Goal: Information Seeking & Learning: Learn about a topic

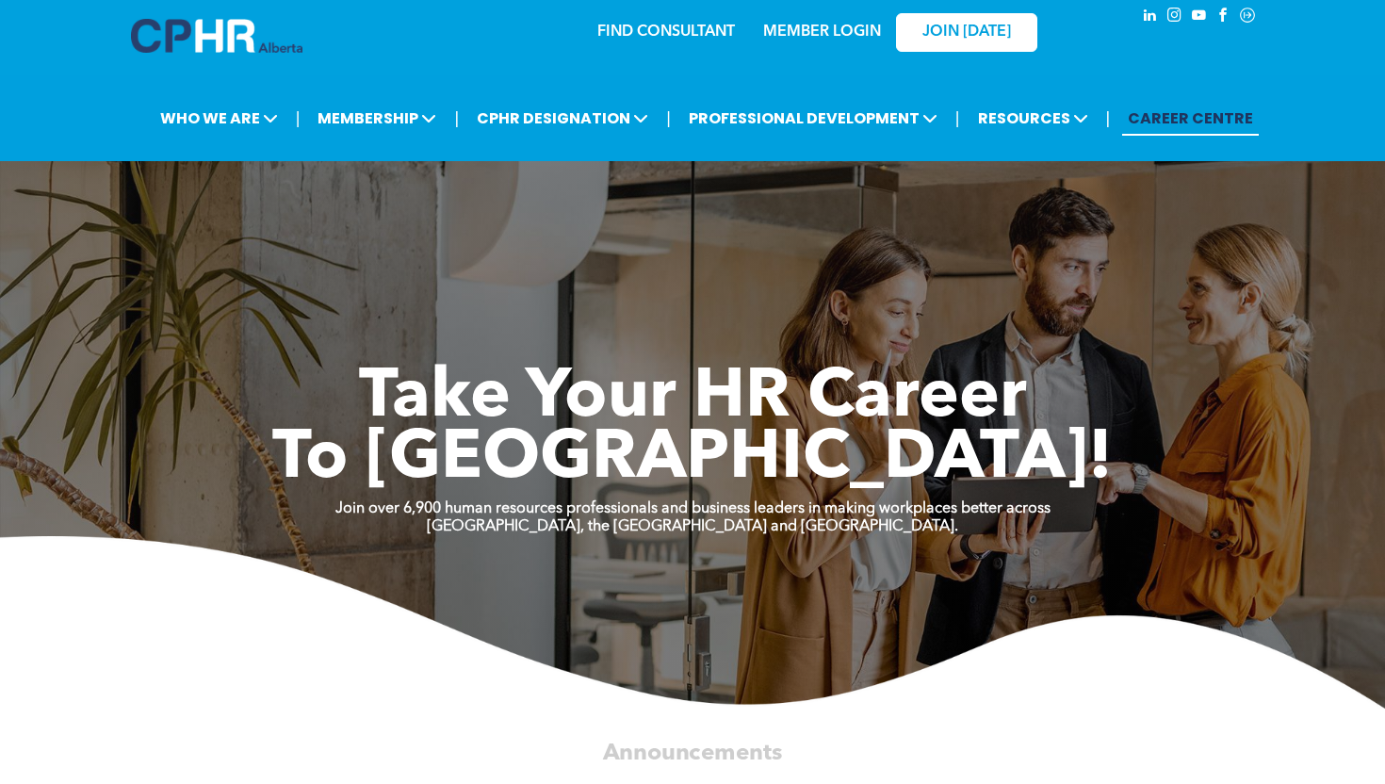
scroll to position [17, 0]
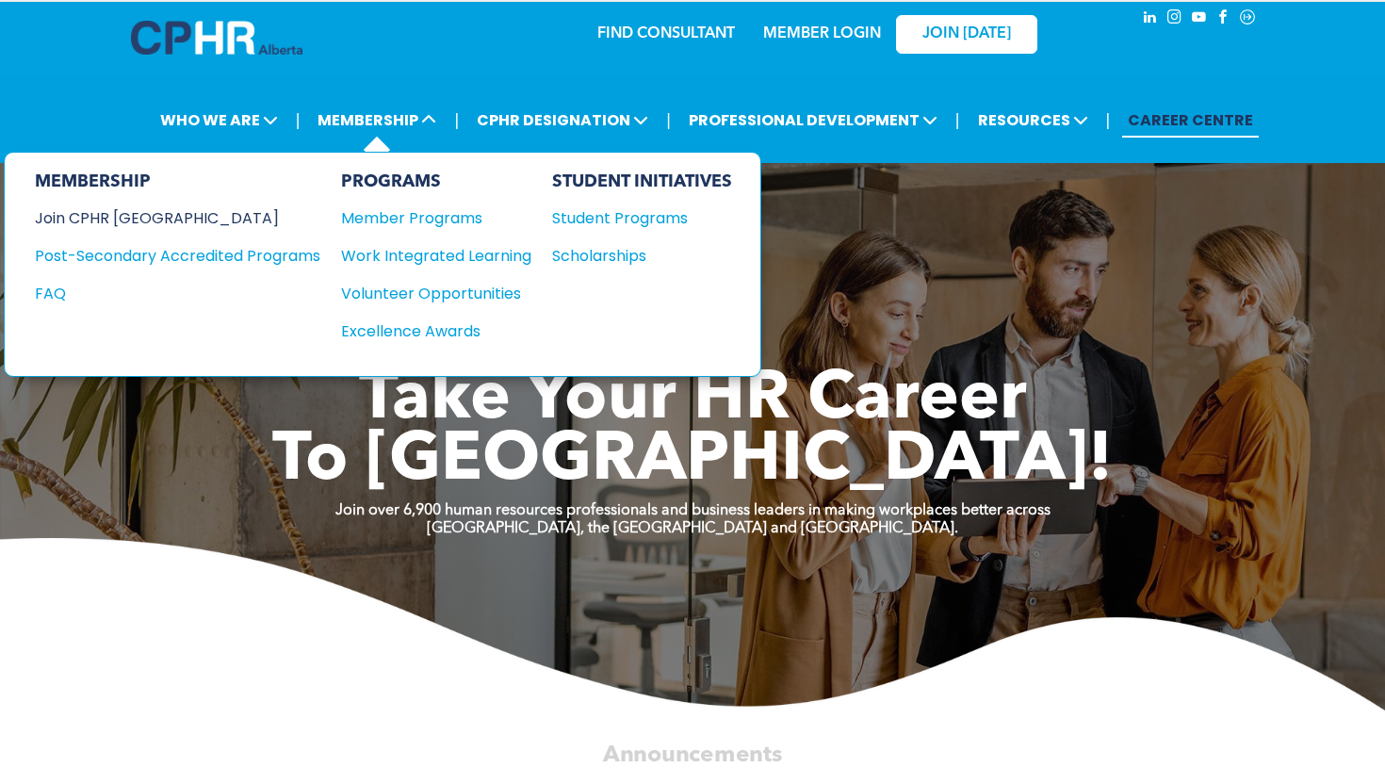
click at [180, 216] on div "Join CPHR [GEOGRAPHIC_DATA]" at bounding box center [163, 218] width 257 height 24
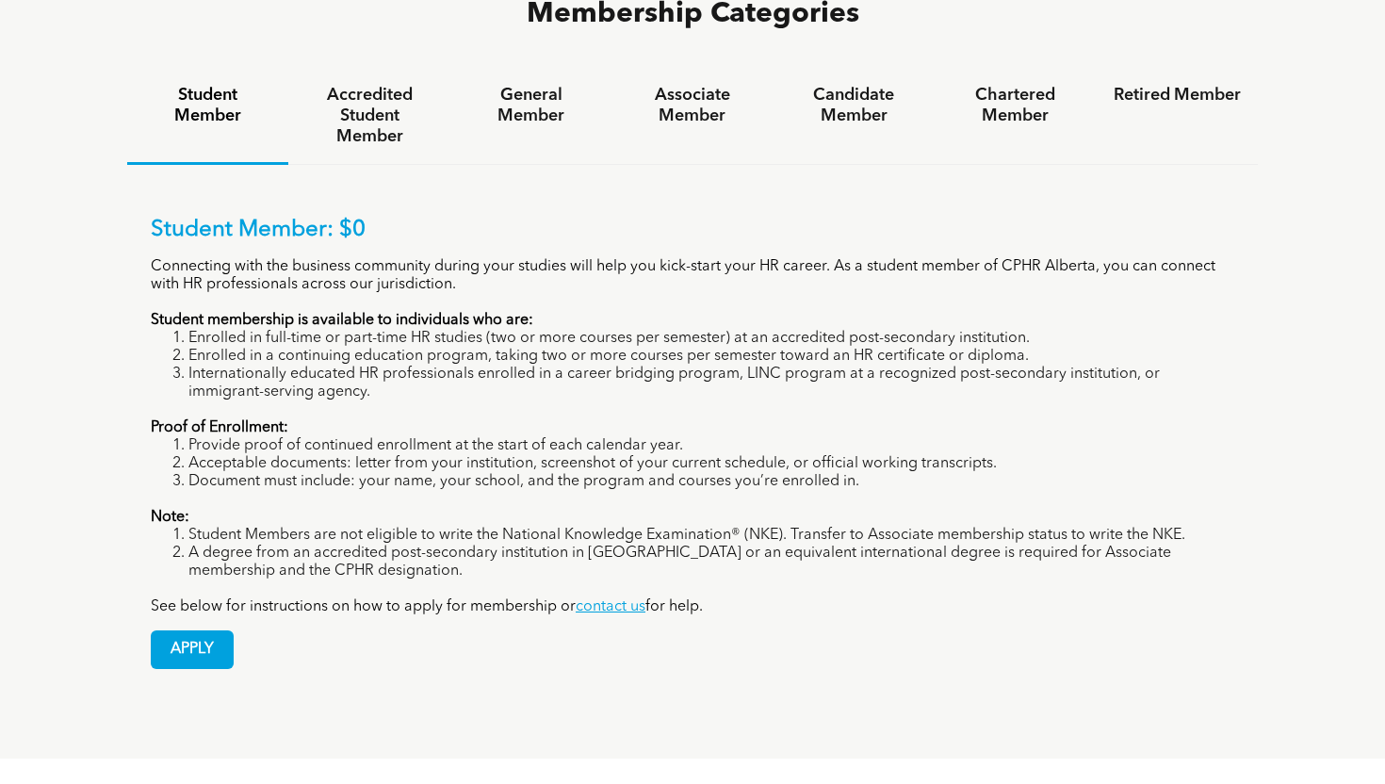
scroll to position [1229, 0]
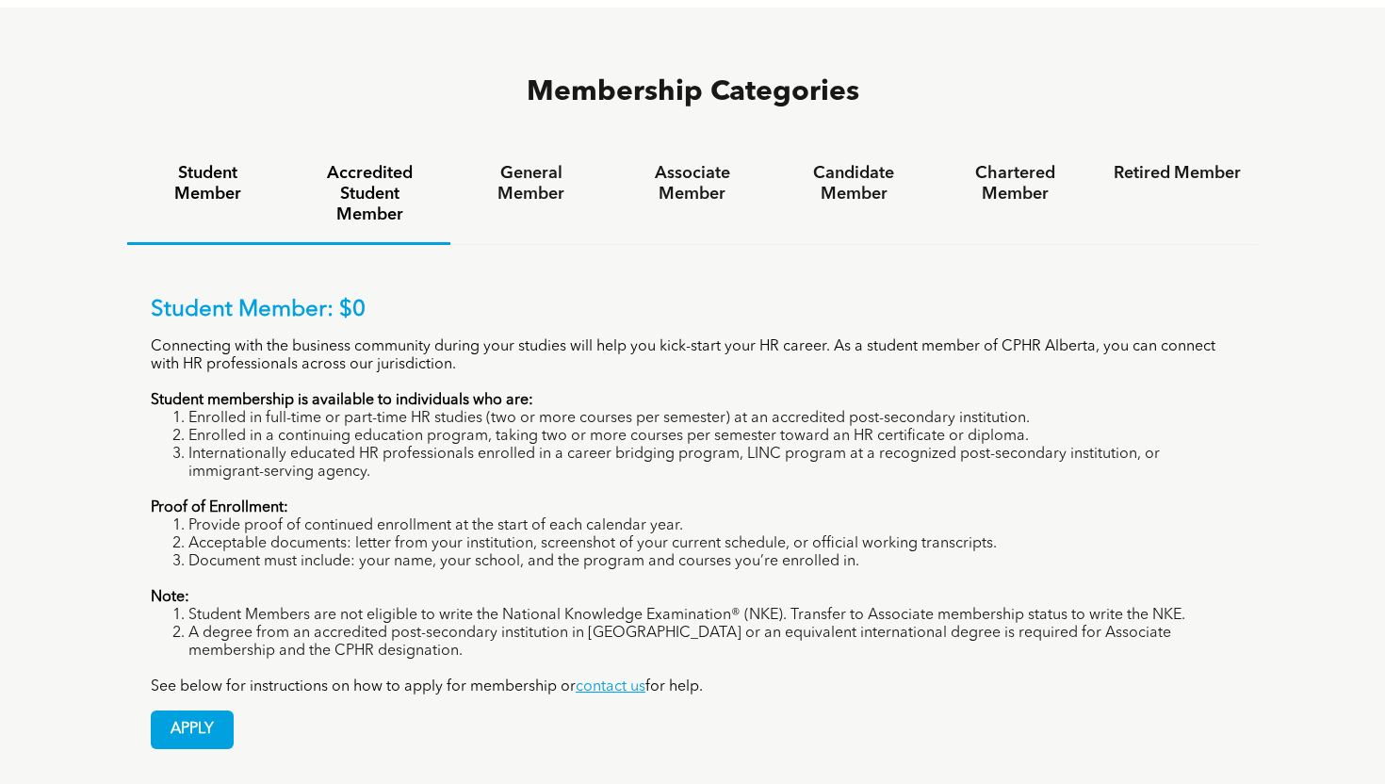
click at [419, 163] on h4 "Accredited Student Member" at bounding box center [368, 194] width 127 height 62
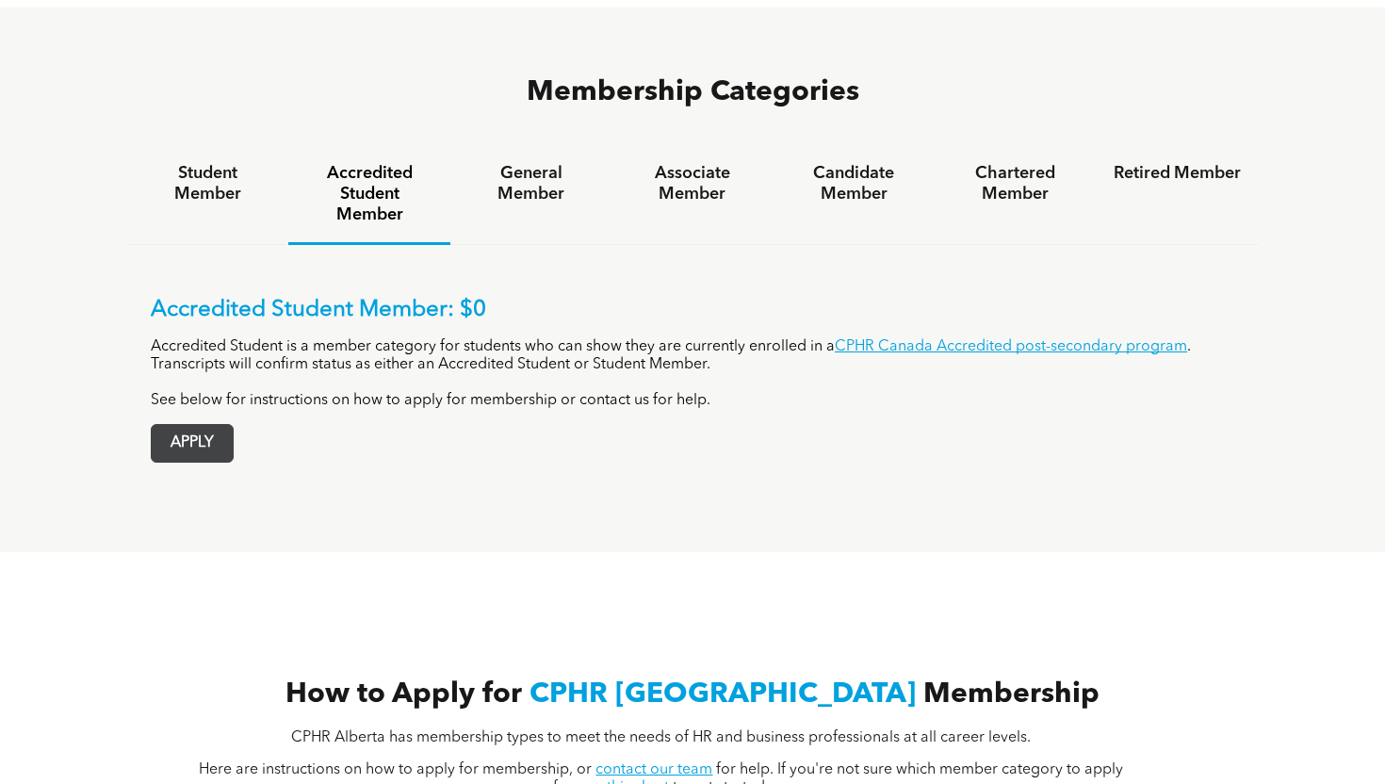
click at [188, 425] on span "APPLY" at bounding box center [192, 443] width 81 height 37
click at [538, 163] on h4 "General Member" at bounding box center [530, 183] width 127 height 41
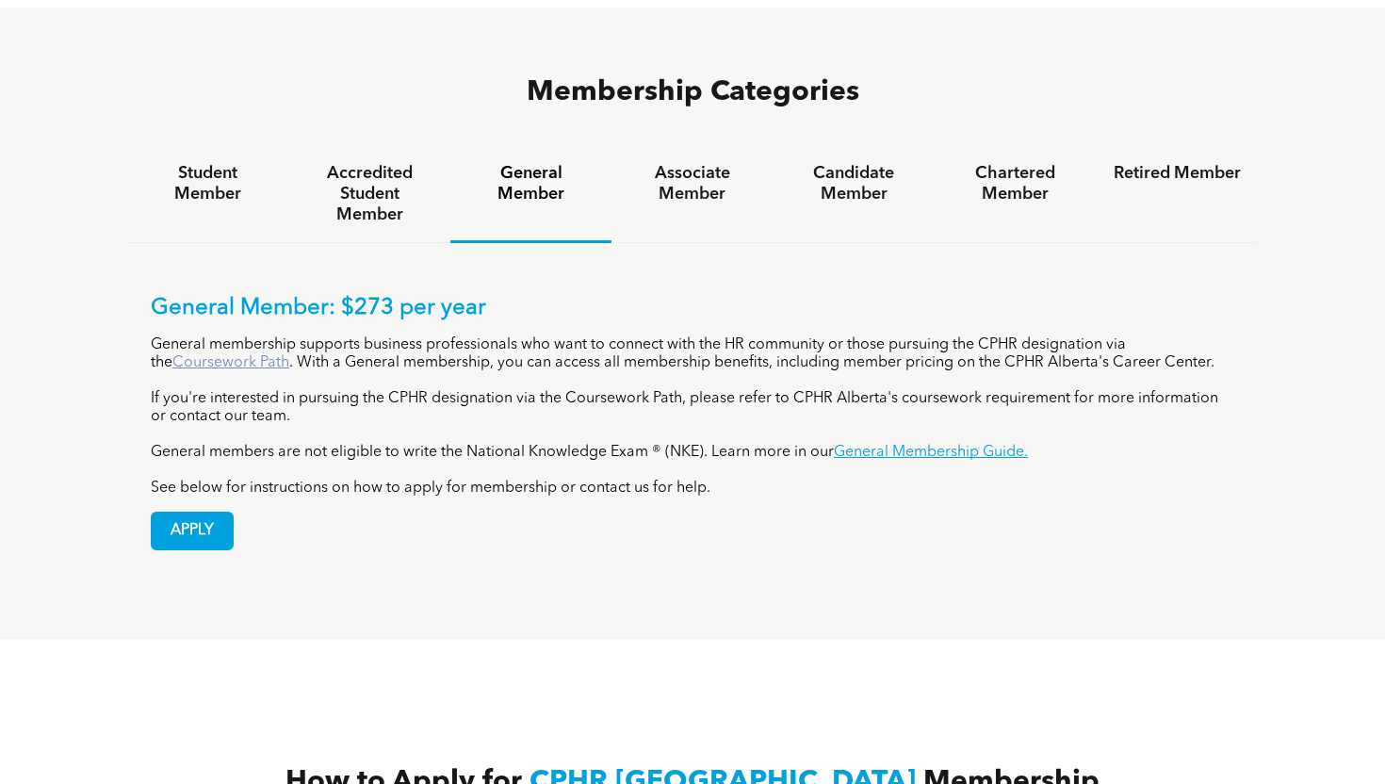
click at [250, 355] on link "Coursework Path" at bounding box center [230, 362] width 117 height 15
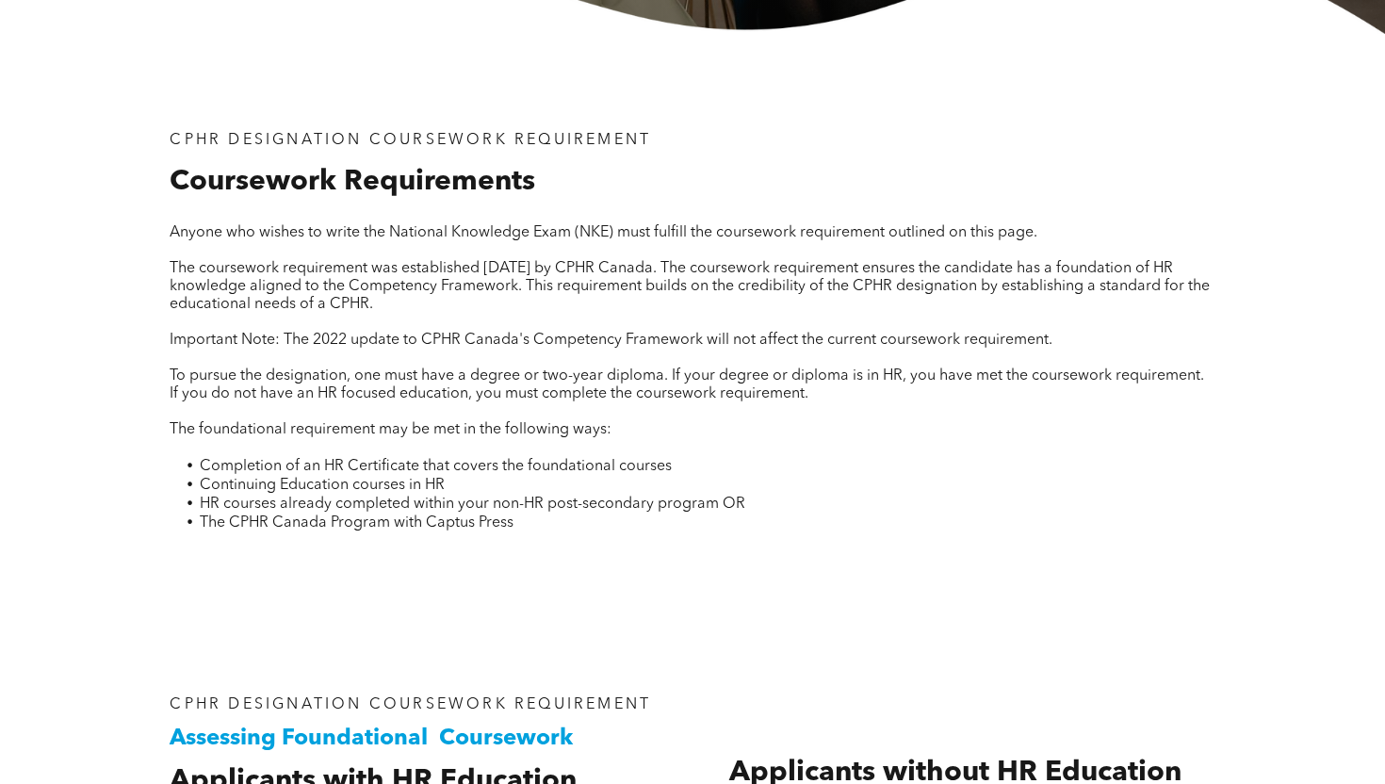
scroll to position [589, 0]
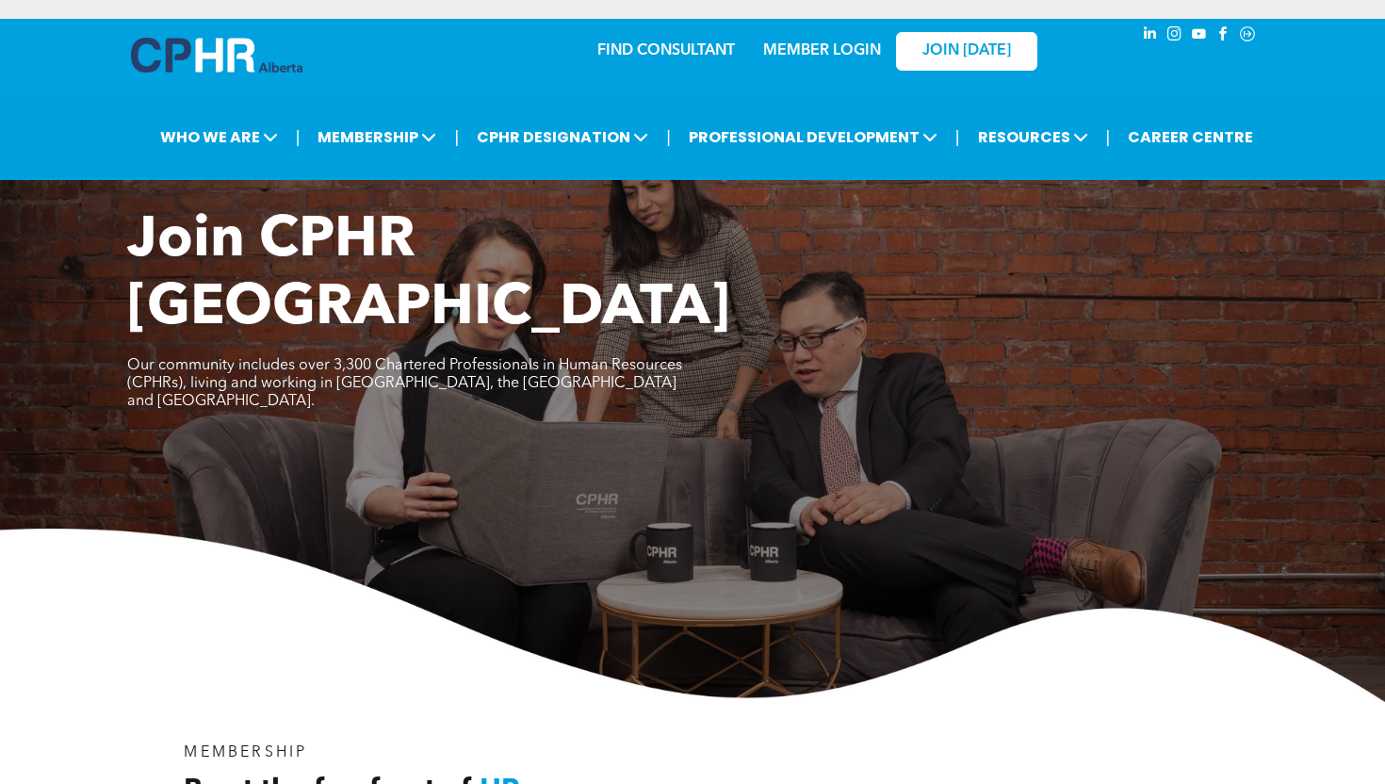
scroll to position [1229, 0]
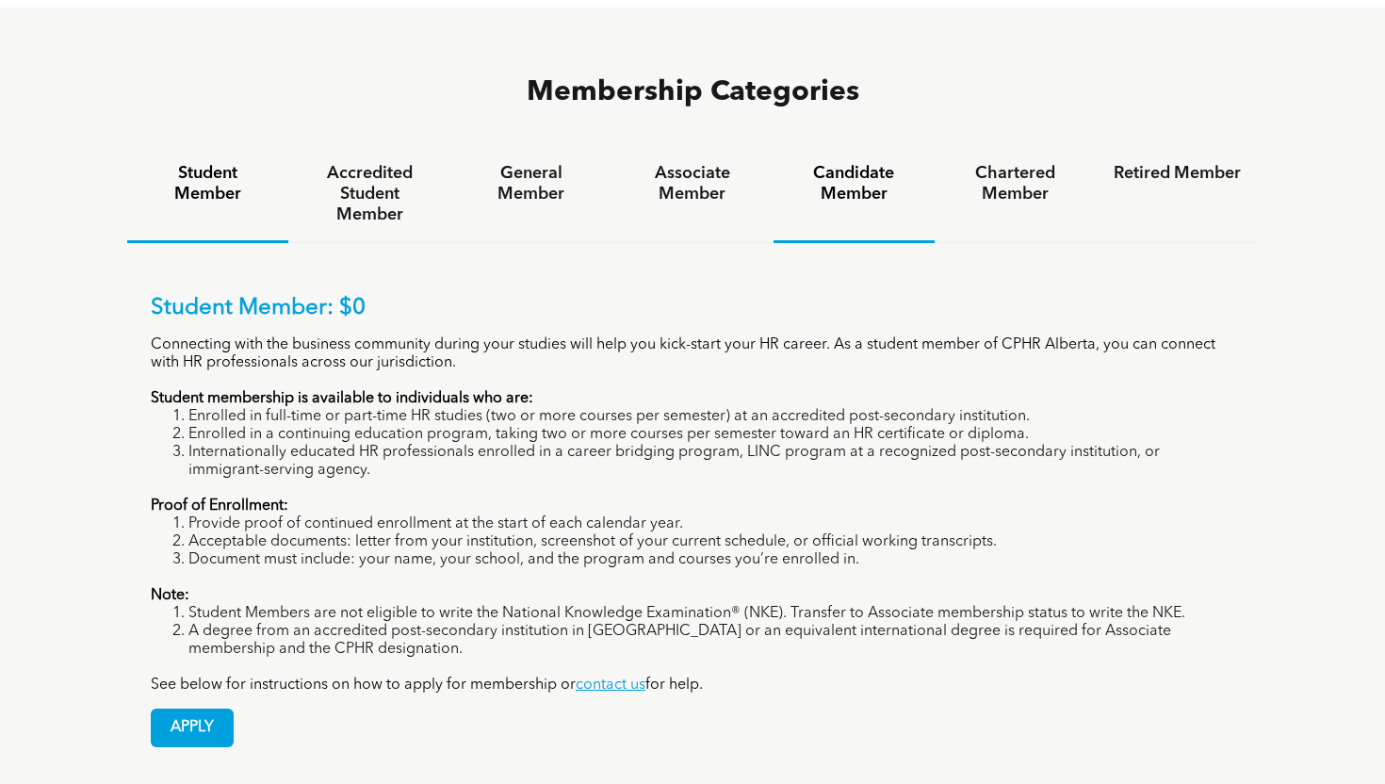
click at [853, 163] on h4 "Candidate Member" at bounding box center [854, 183] width 127 height 41
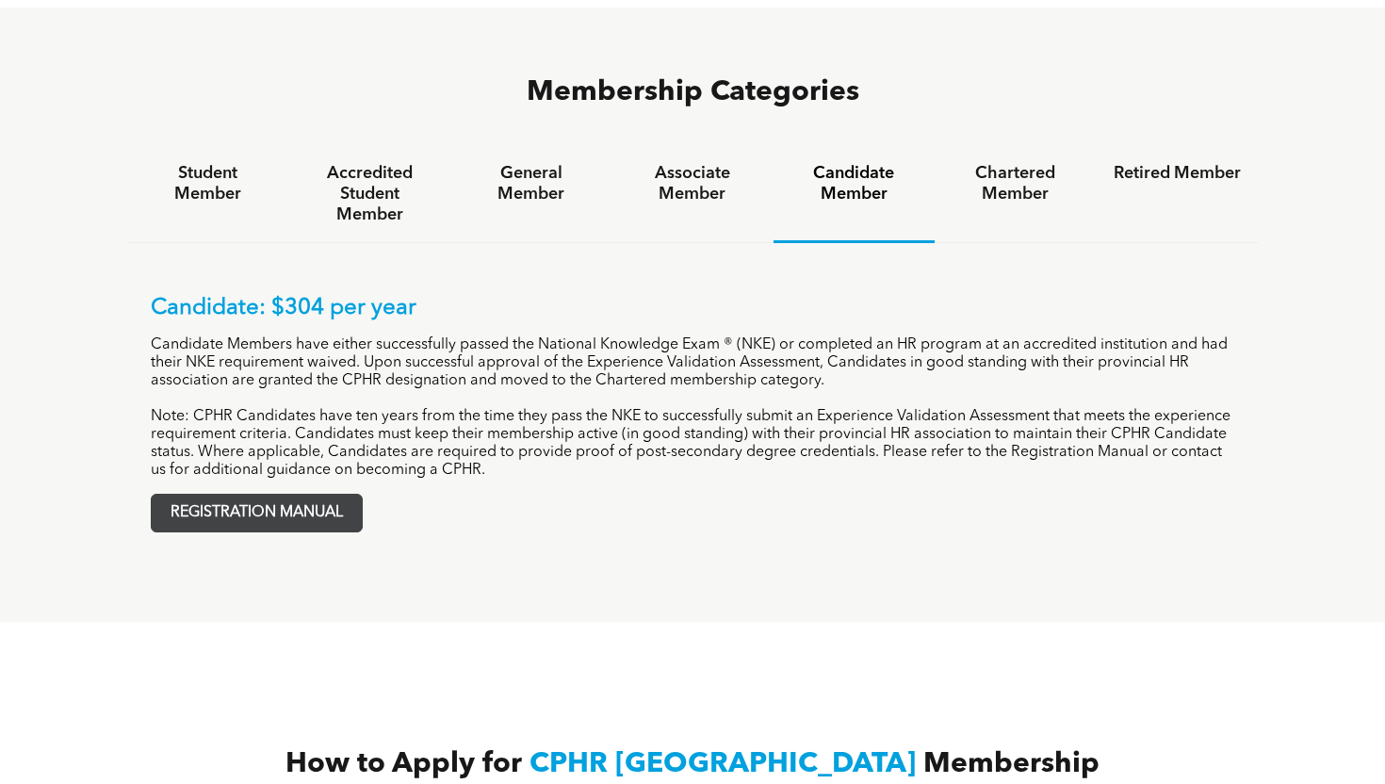
click at [246, 495] on span "REGISTRATION MANUAL" at bounding box center [257, 513] width 210 height 37
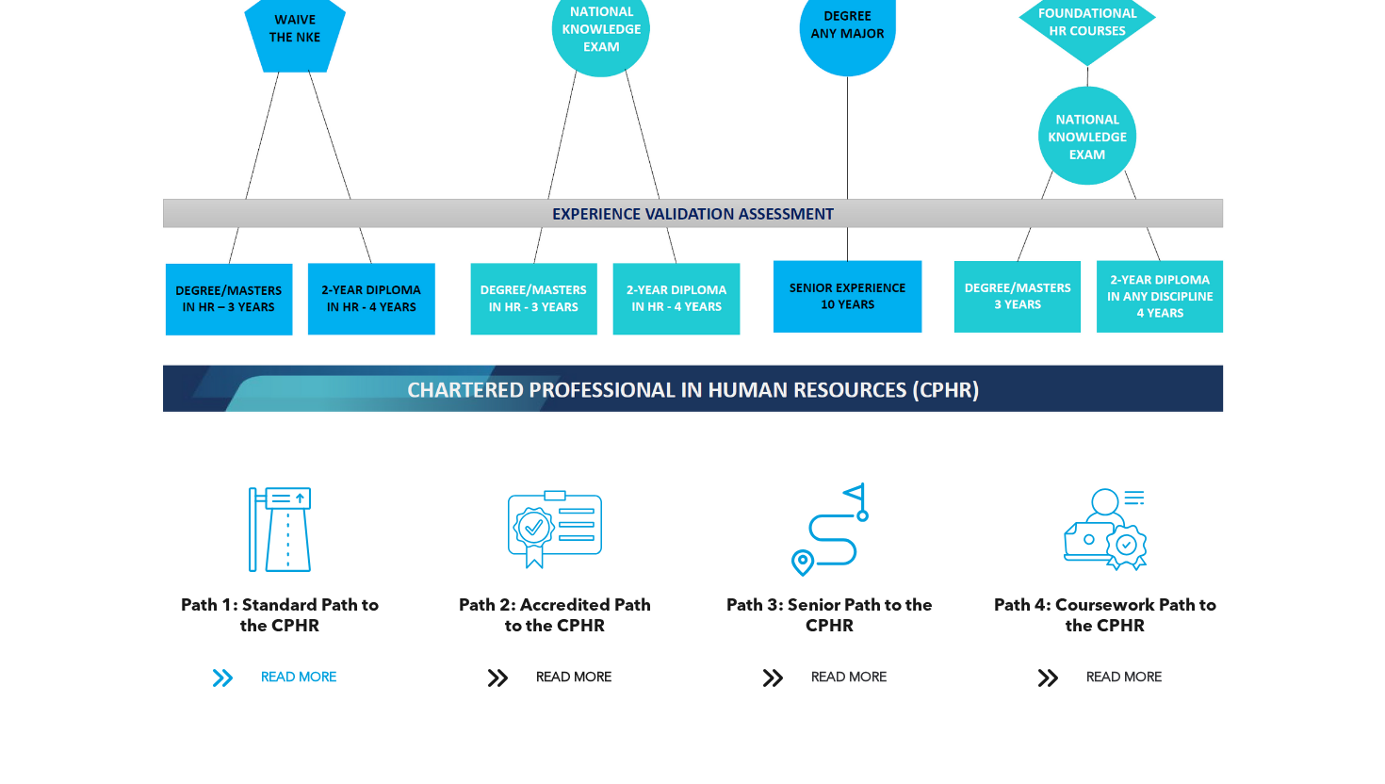
scroll to position [1750, 0]
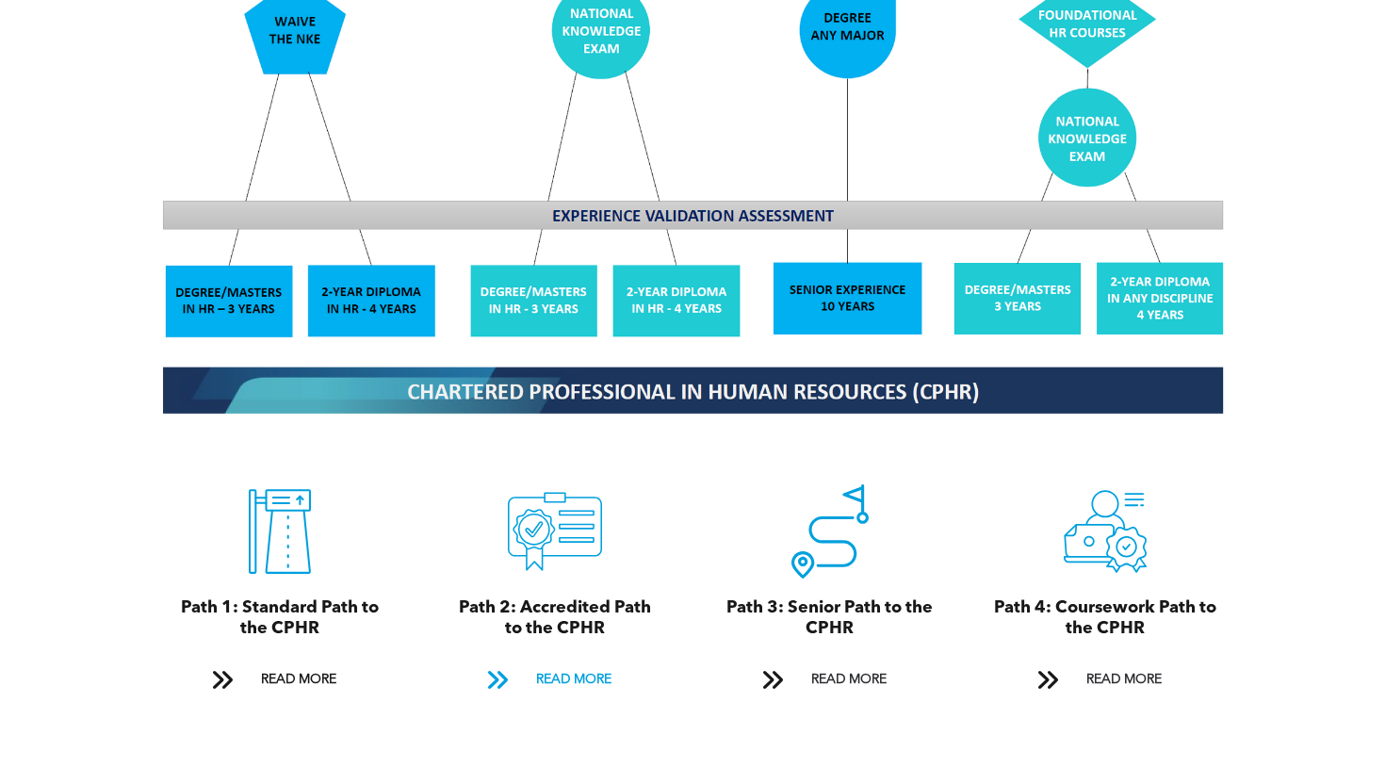
click at [577, 662] on span "READ MORE" at bounding box center [574, 679] width 89 height 35
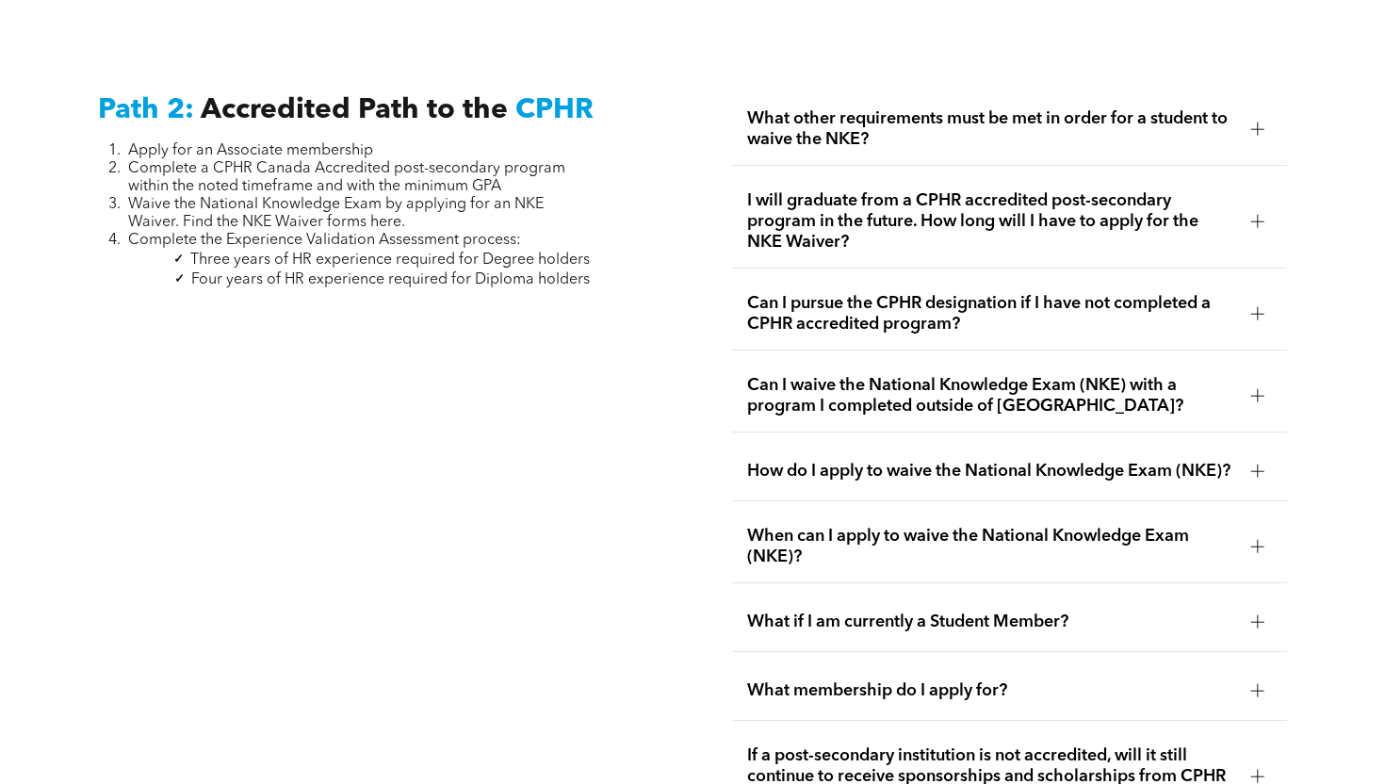
scroll to position [2984, 0]
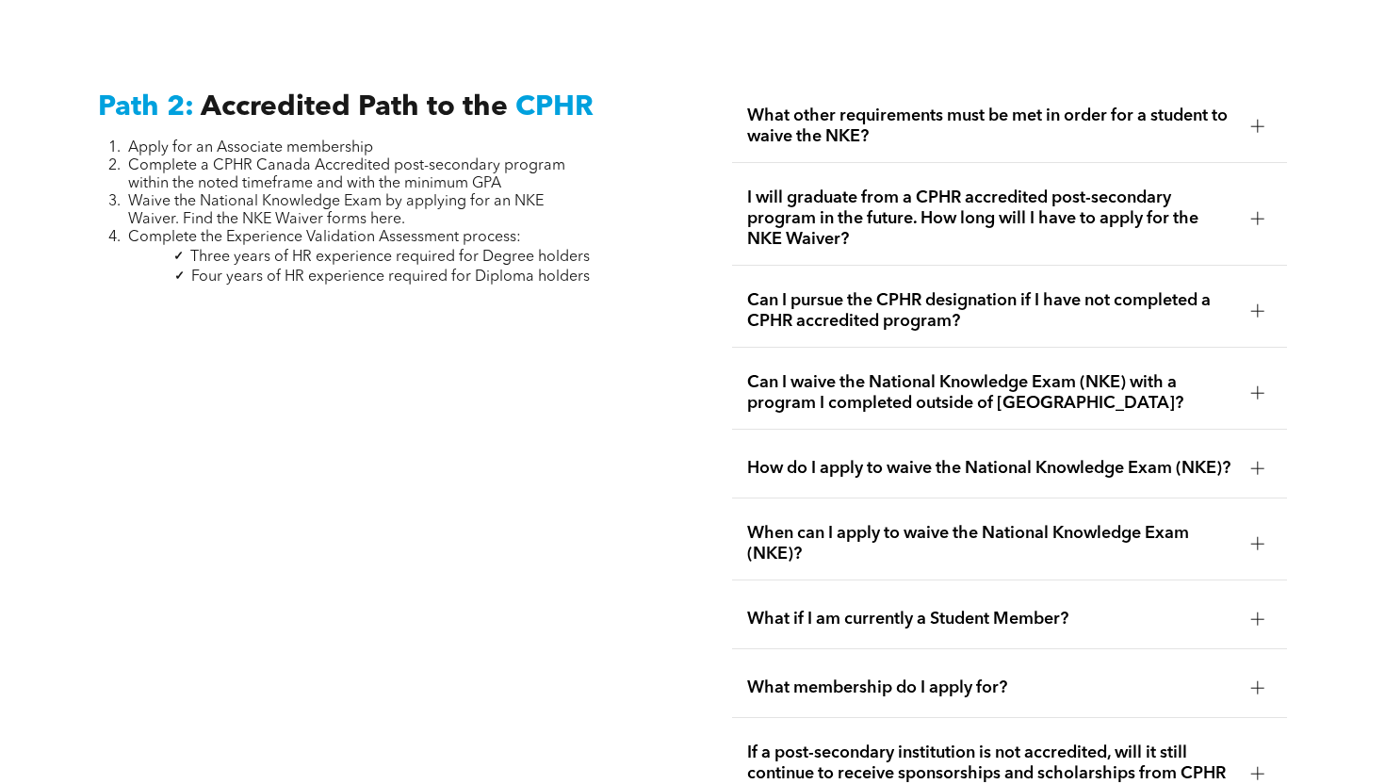
click at [928, 106] on span "What other requirements must be met in order for a student to waive the NKE?" at bounding box center [991, 126] width 489 height 41
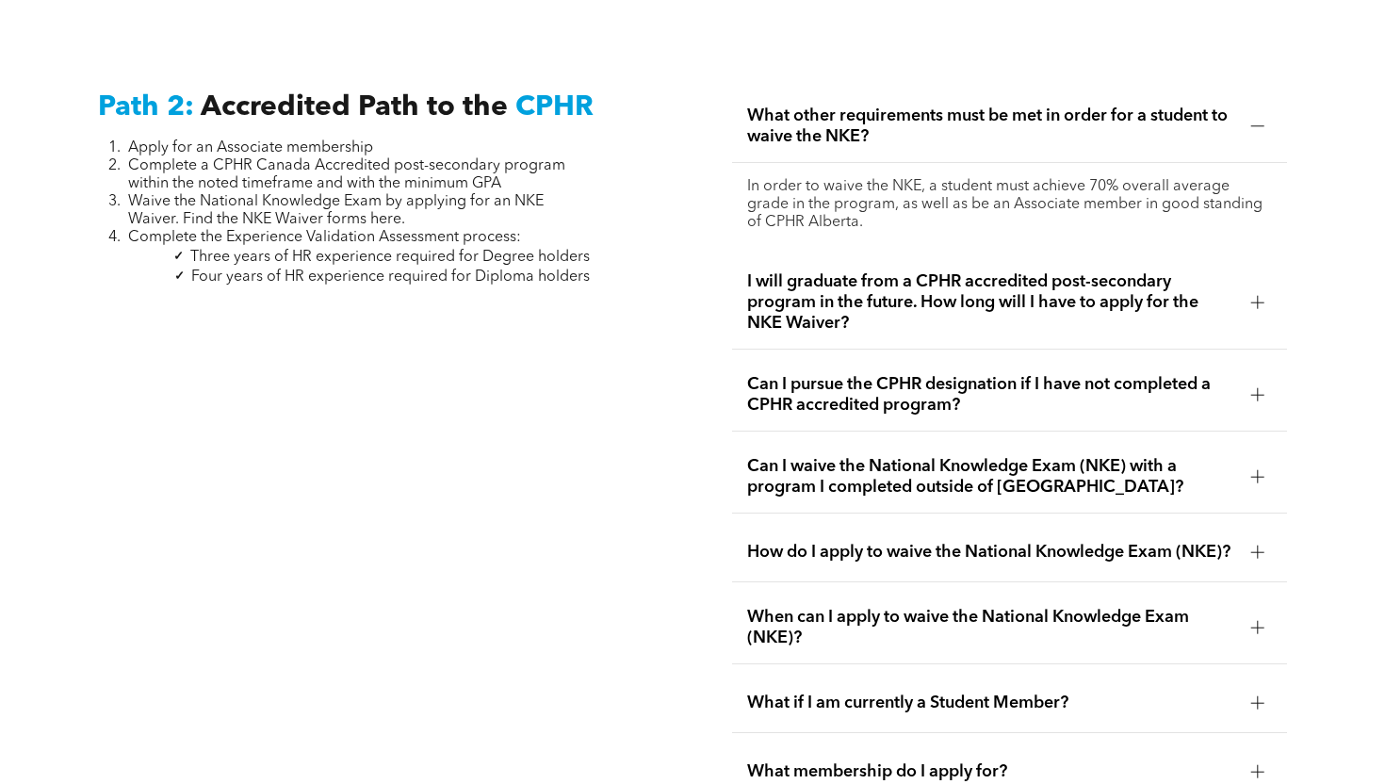
click at [864, 285] on span "I will graduate from a CPHR accredited post-secondary program in the future. Ho…" at bounding box center [991, 302] width 489 height 62
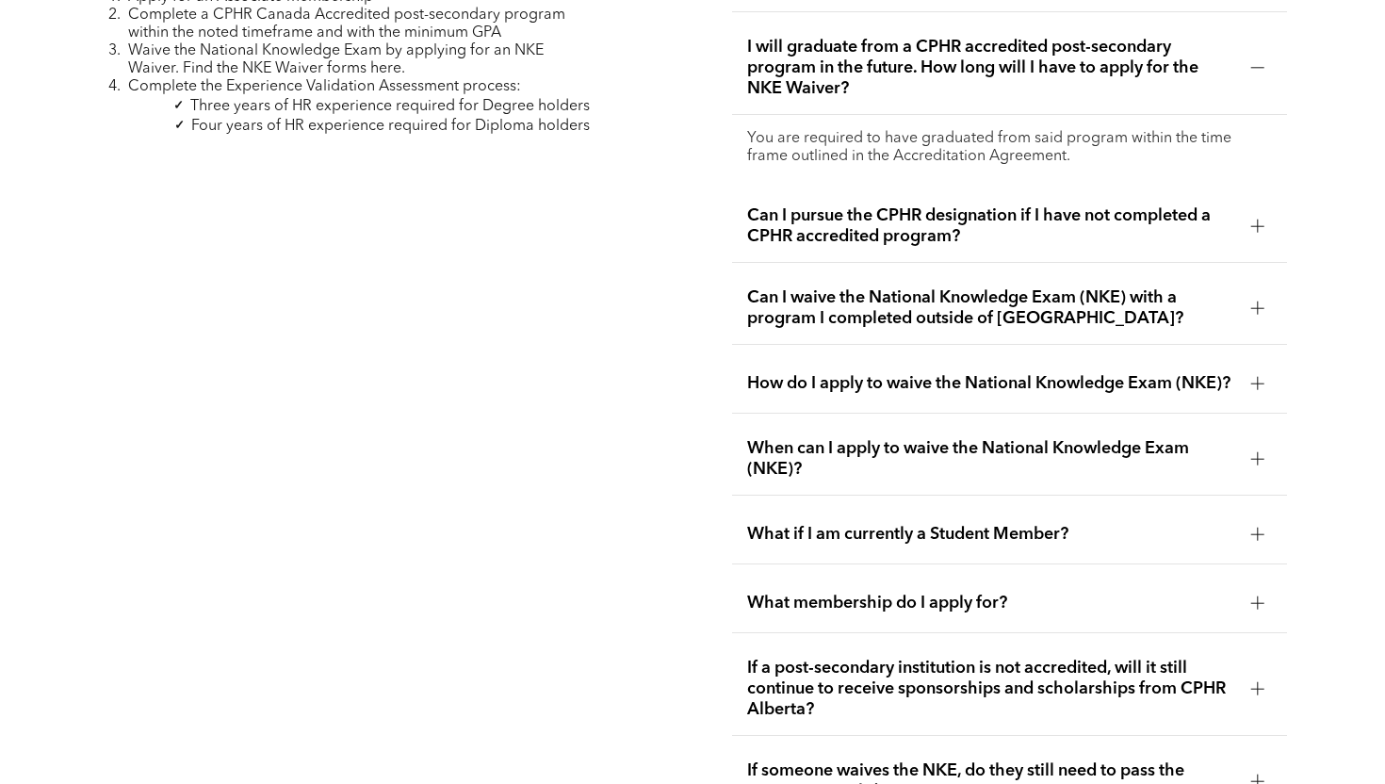
scroll to position [3164, 0]
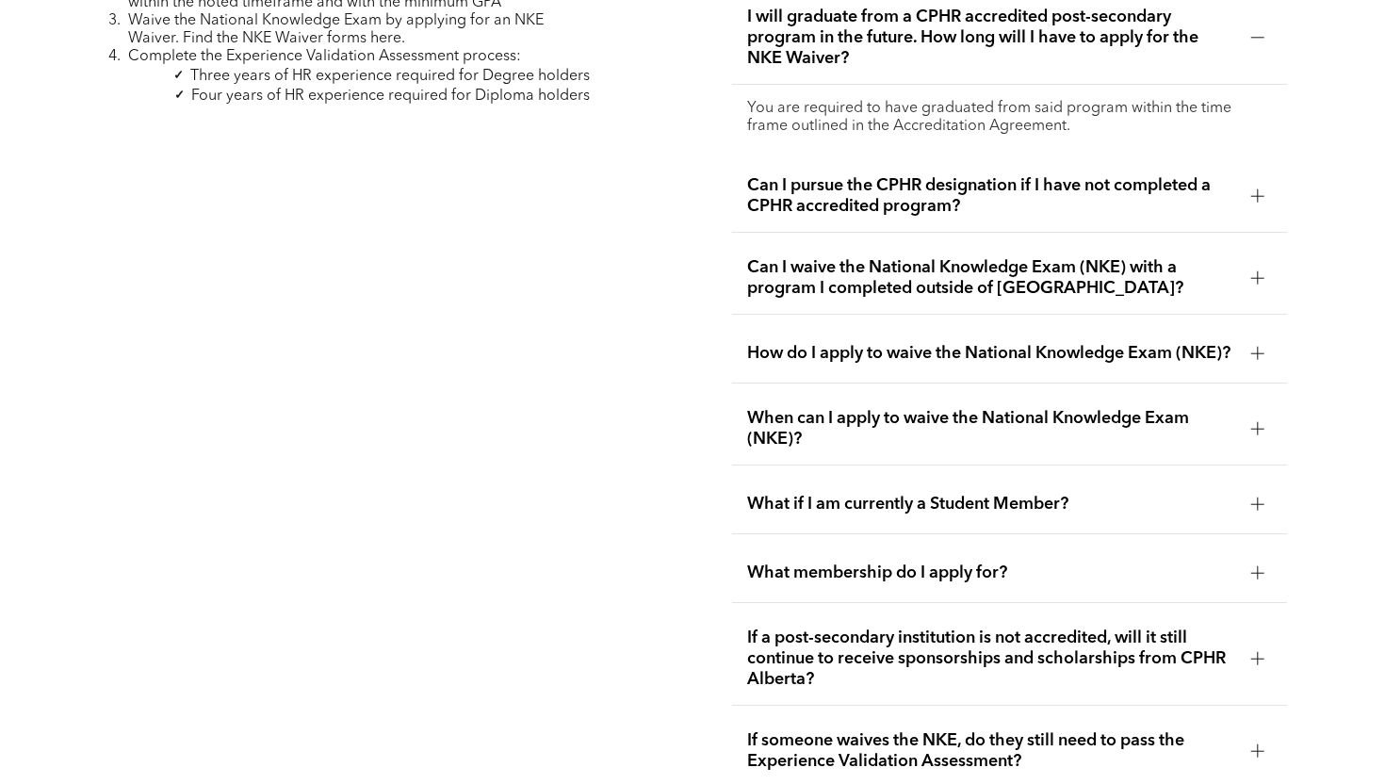
click at [861, 258] on span "Can I waive the National Knowledge Exam (NKE) with a program I completed outsid…" at bounding box center [991, 277] width 489 height 41
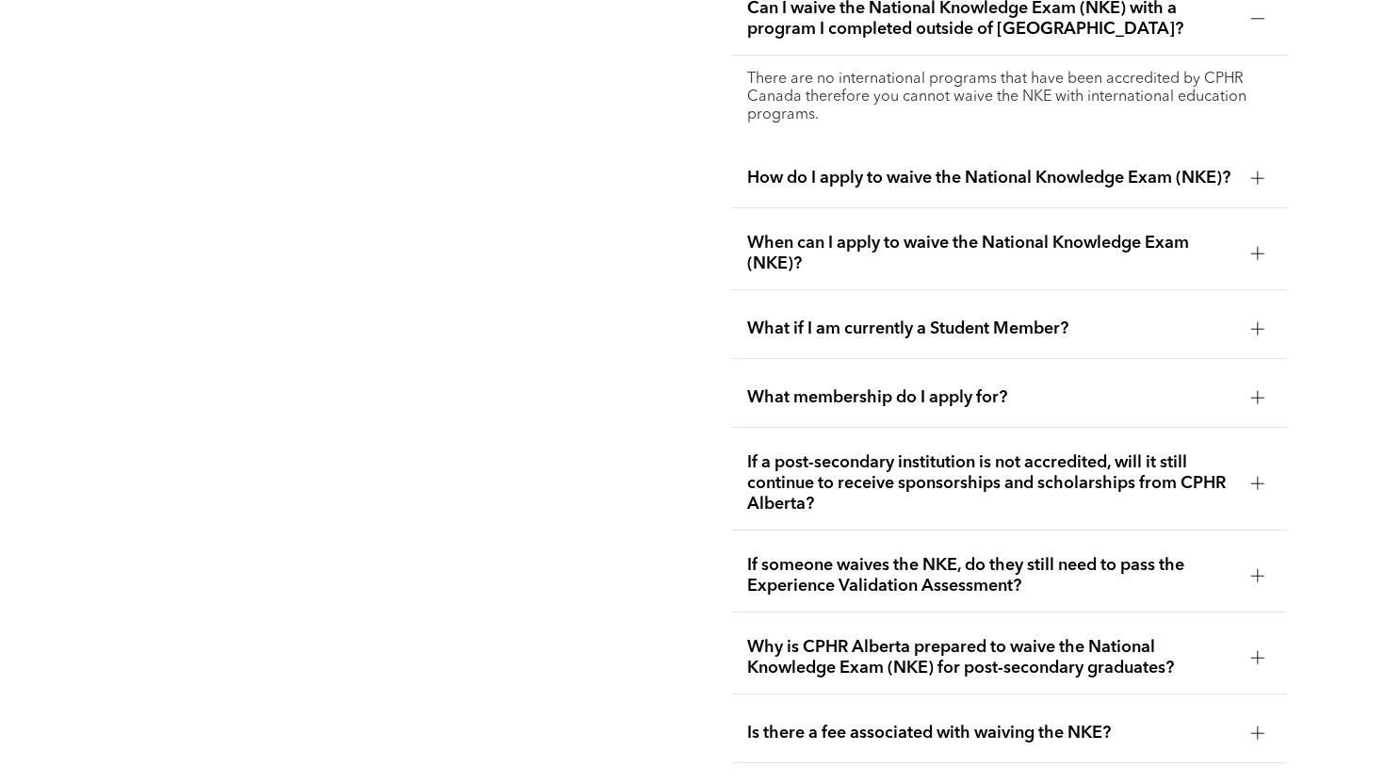
scroll to position [3361, 0]
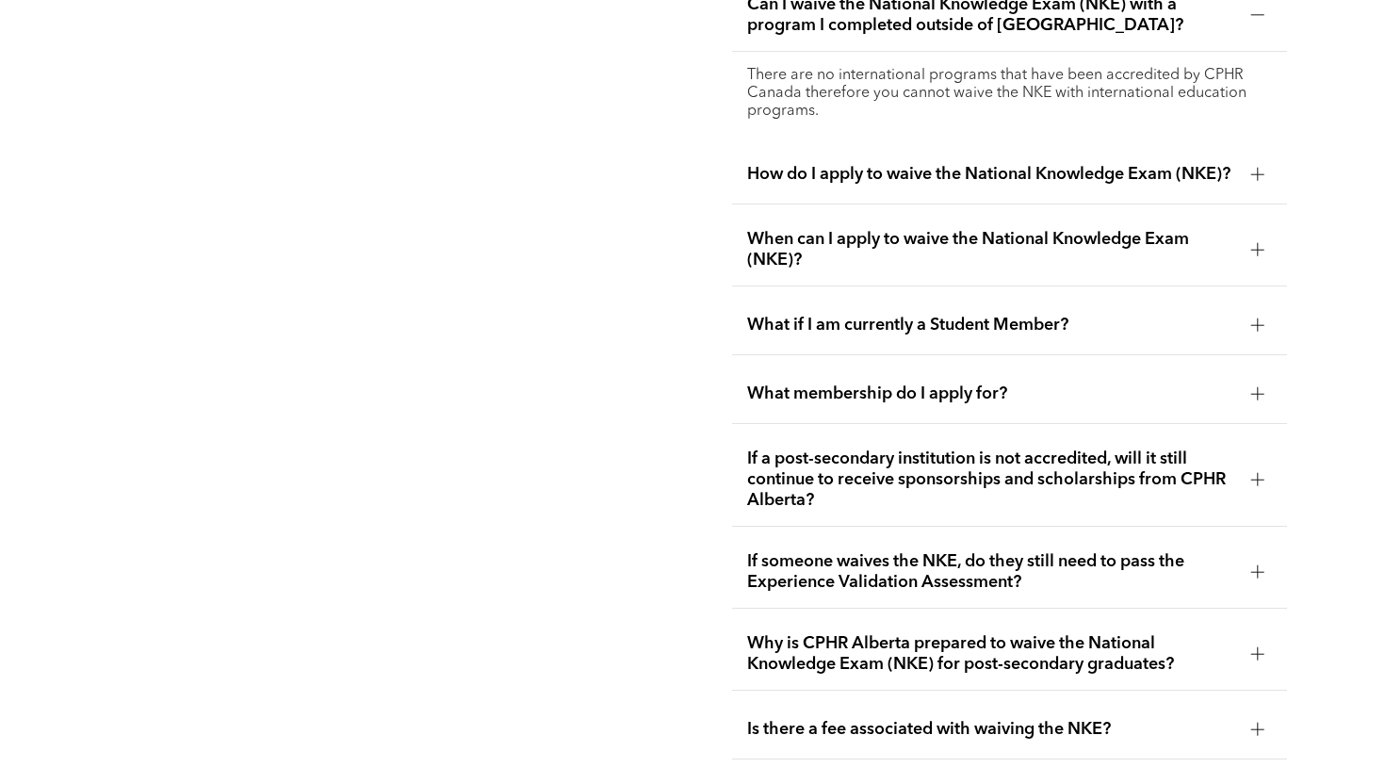
click at [863, 164] on span "How do I apply to waive the National Knowledge Exam (NKE)?" at bounding box center [991, 174] width 489 height 21
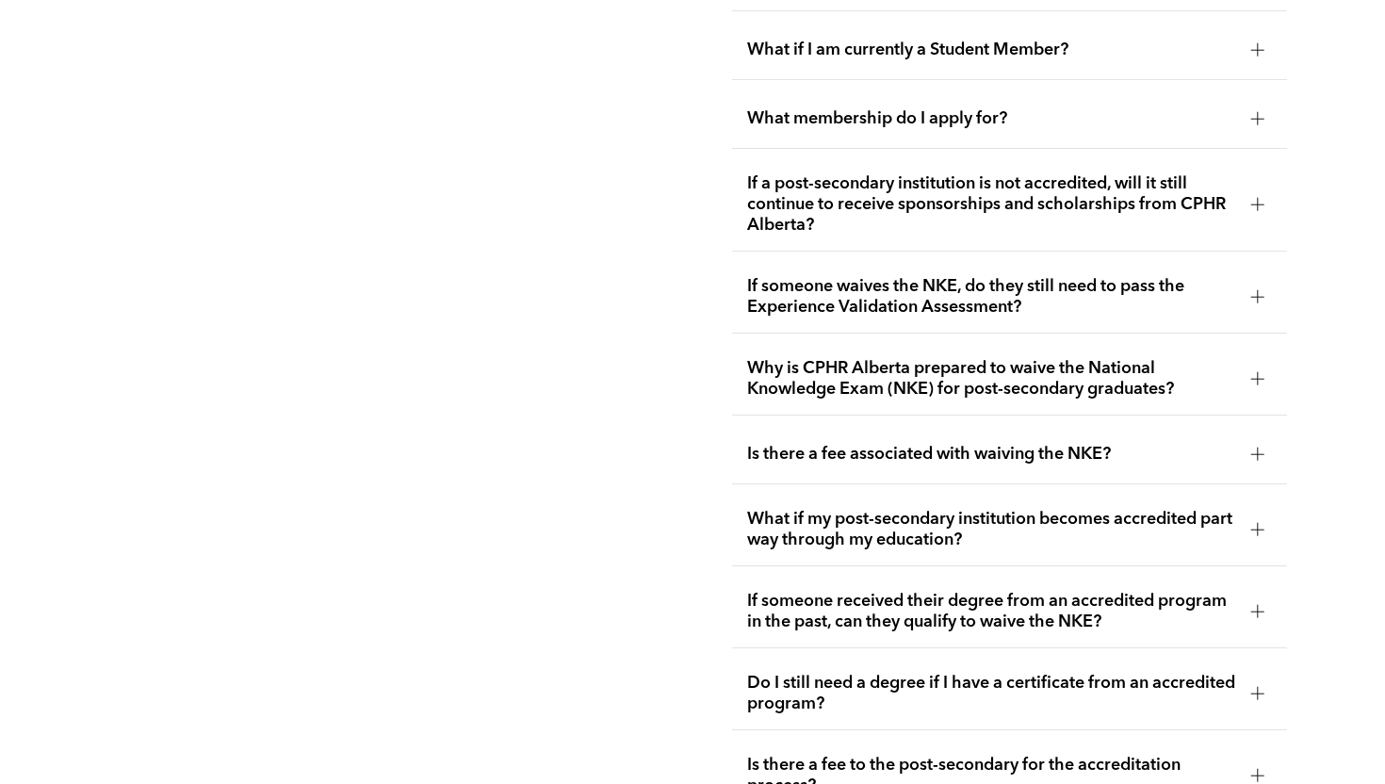
scroll to position [3684, 0]
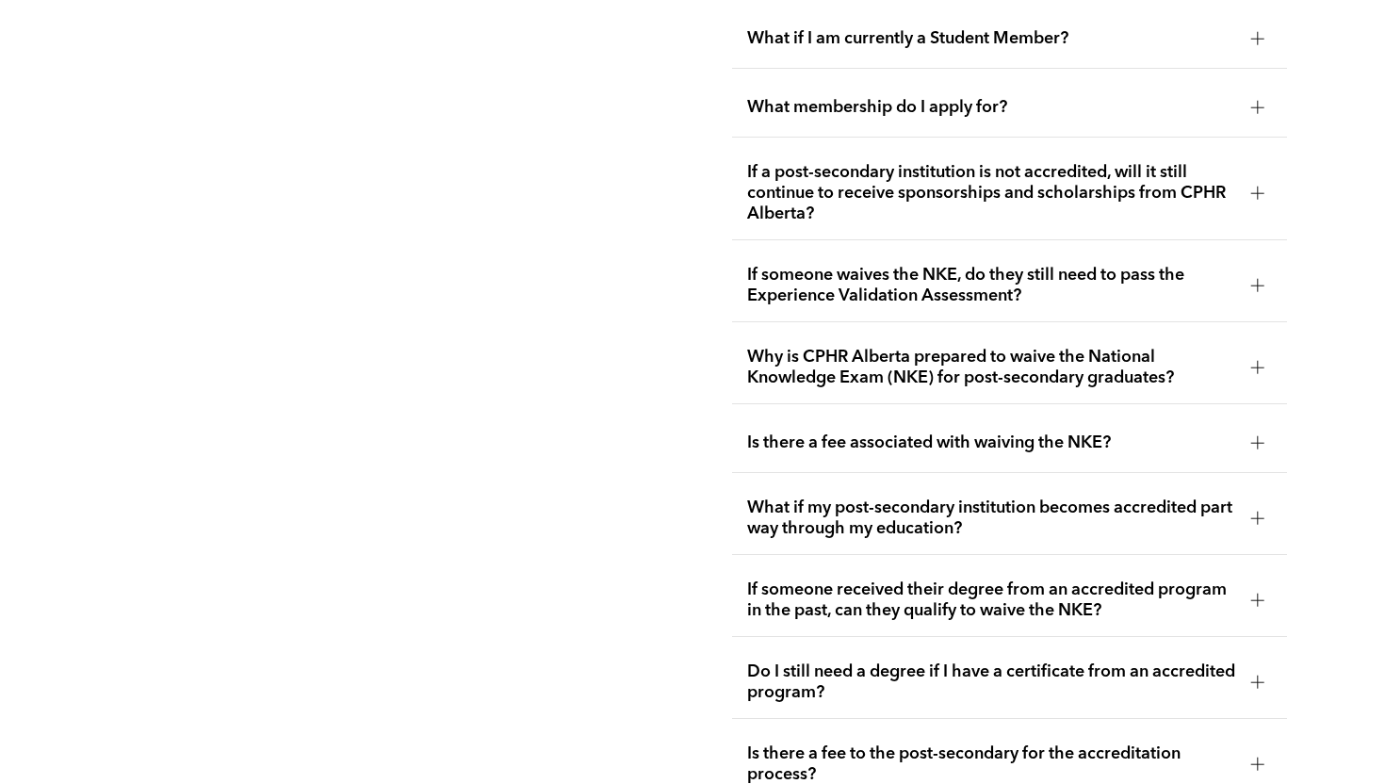
click at [847, 41] on div "What if I am currently a Student Member?" at bounding box center [1009, 38] width 555 height 59
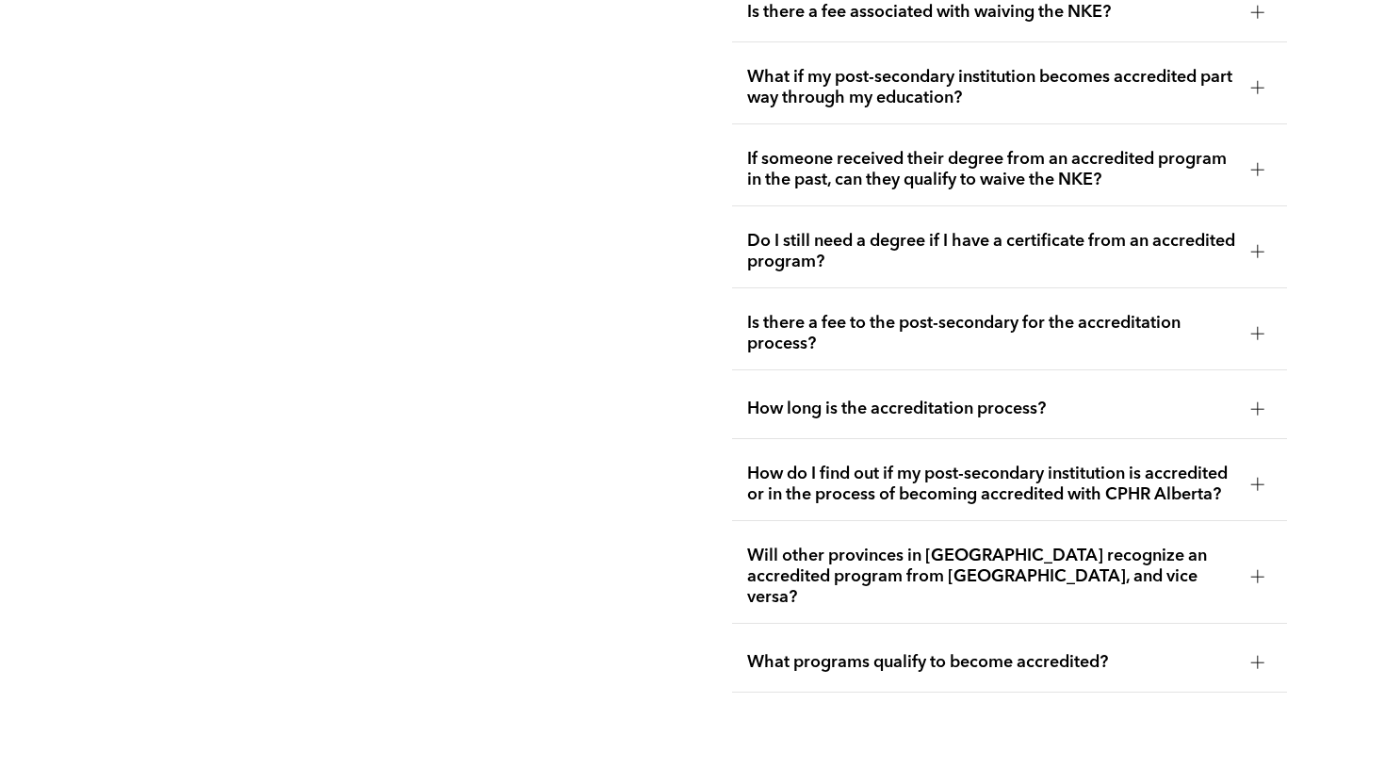
scroll to position [4089, 0]
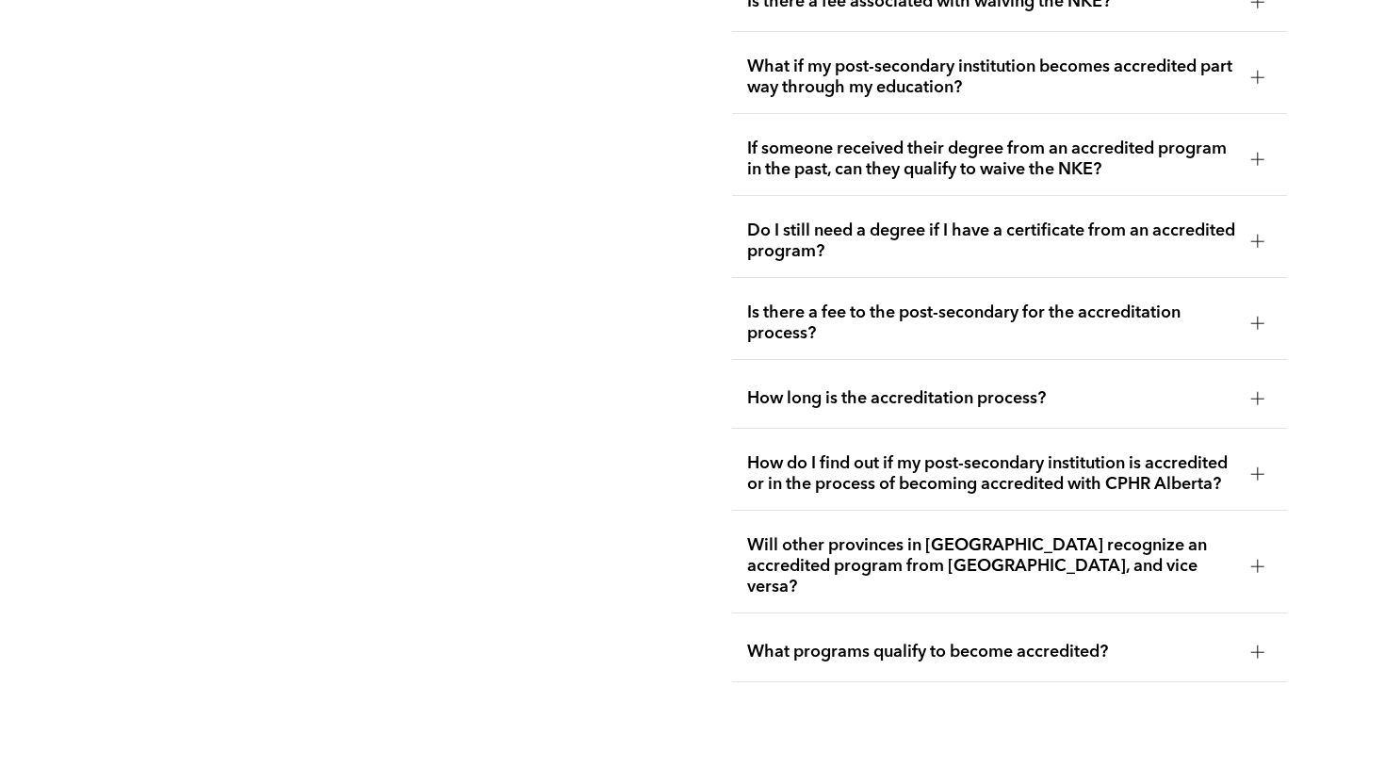
click at [848, 388] on span "How long is the accreditation process?" at bounding box center [991, 398] width 489 height 21
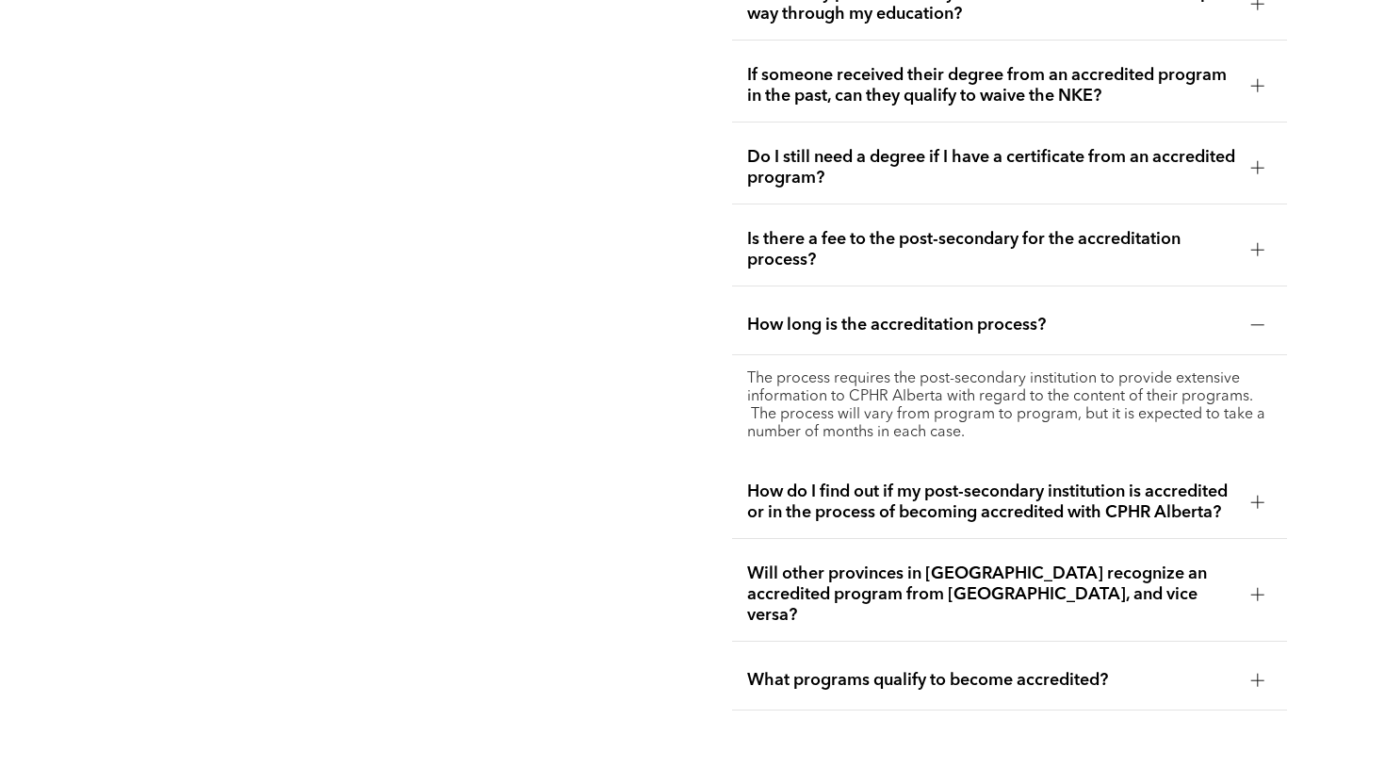
click at [836, 670] on span "What programs qualify to become accredited?" at bounding box center [991, 680] width 489 height 21
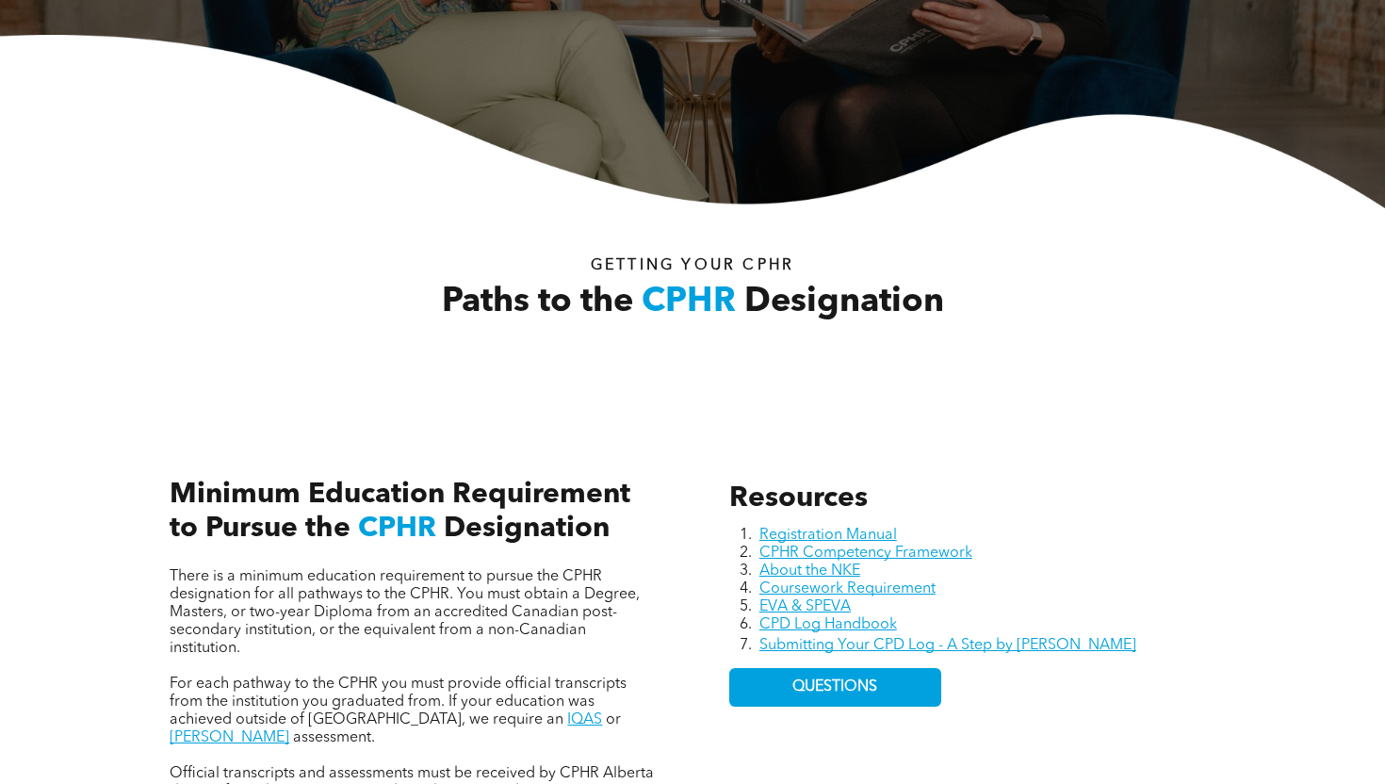
scroll to position [0, 0]
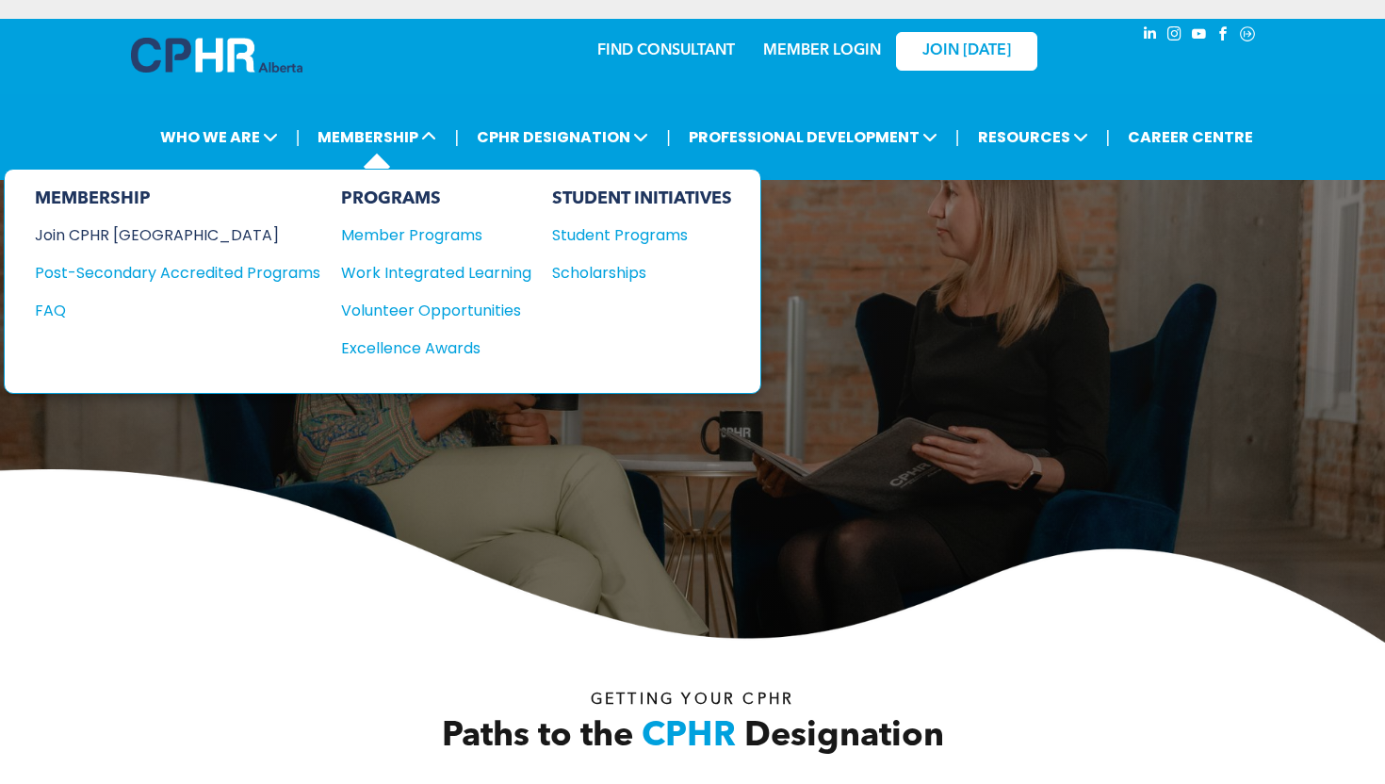
click at [135, 237] on div "Join CPHR [GEOGRAPHIC_DATA]" at bounding box center [163, 235] width 257 height 24
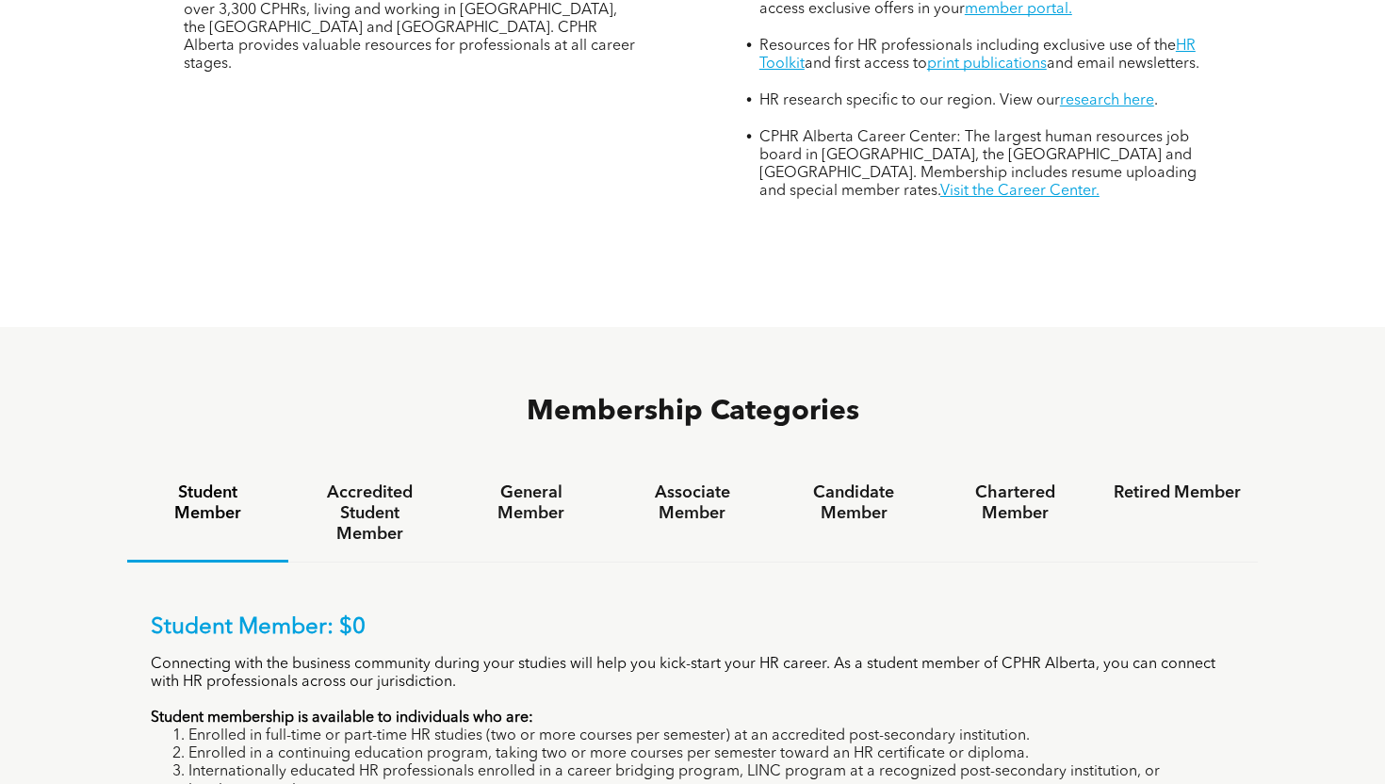
scroll to position [917, 0]
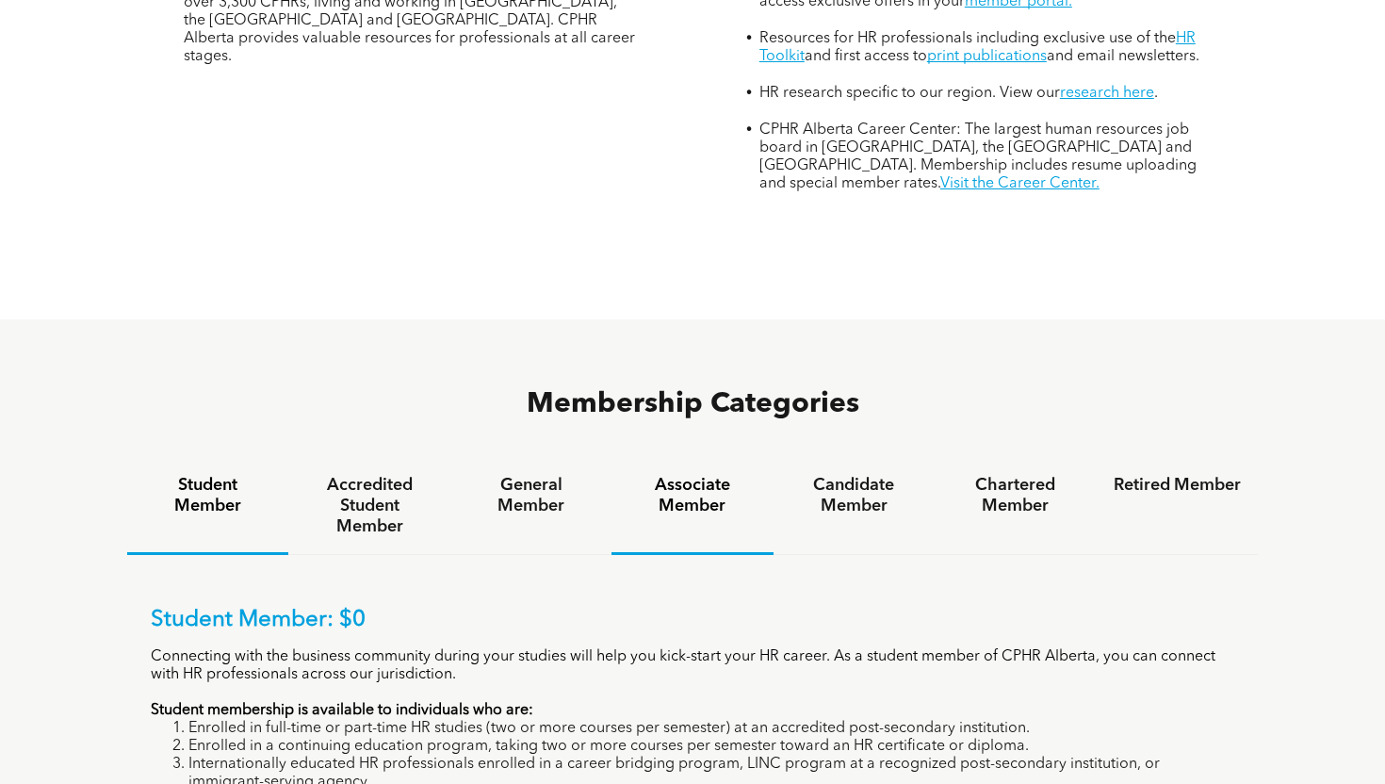
click at [664, 458] on div "Associate Member" at bounding box center [692, 506] width 161 height 97
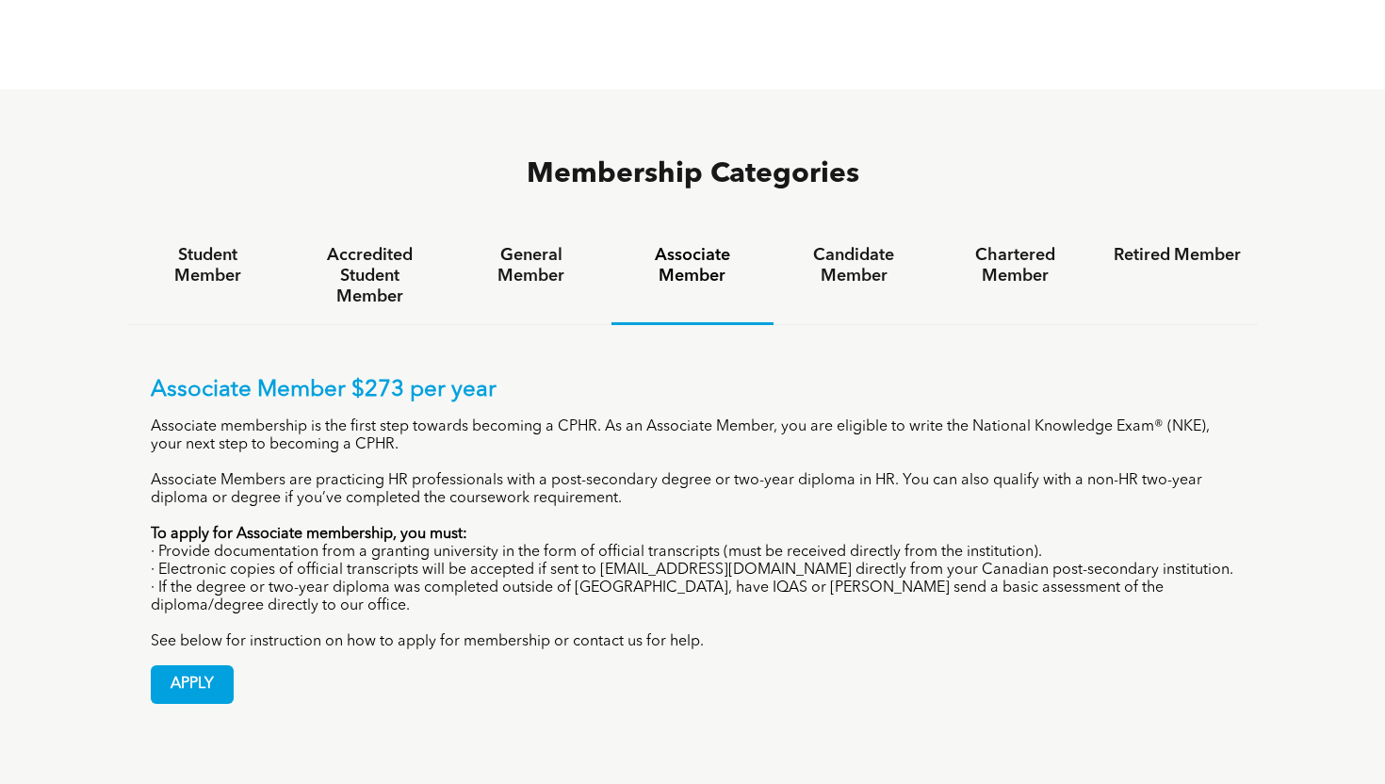
scroll to position [1148, 0]
click at [396, 244] on h4 "Accredited Student Member" at bounding box center [368, 275] width 127 height 62
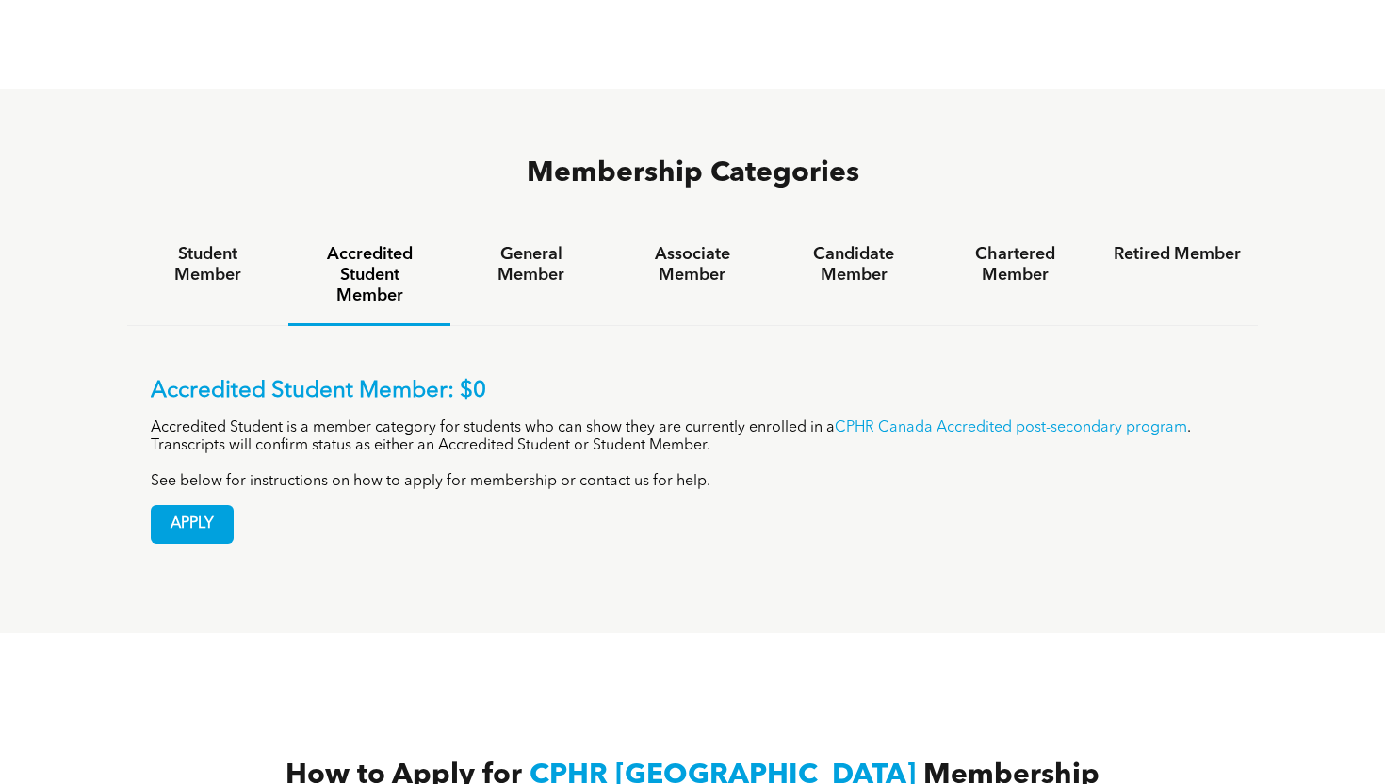
click at [681, 155] on div "Membership Categories Student Member Accredited Student Member General Member A…" at bounding box center [692, 361] width 1131 height 413
click at [676, 244] on h4 "Associate Member" at bounding box center [692, 264] width 127 height 41
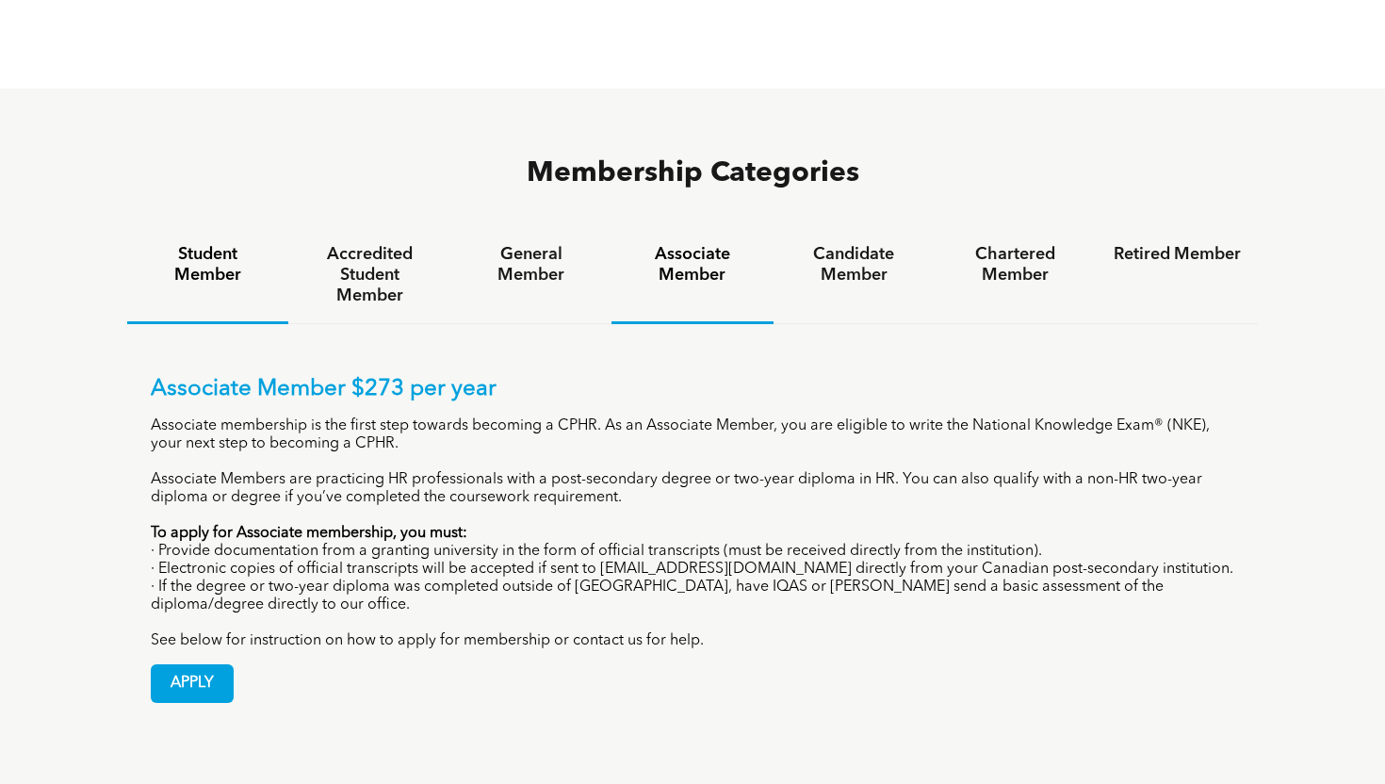
click at [192, 244] on h4 "Student Member" at bounding box center [207, 264] width 127 height 41
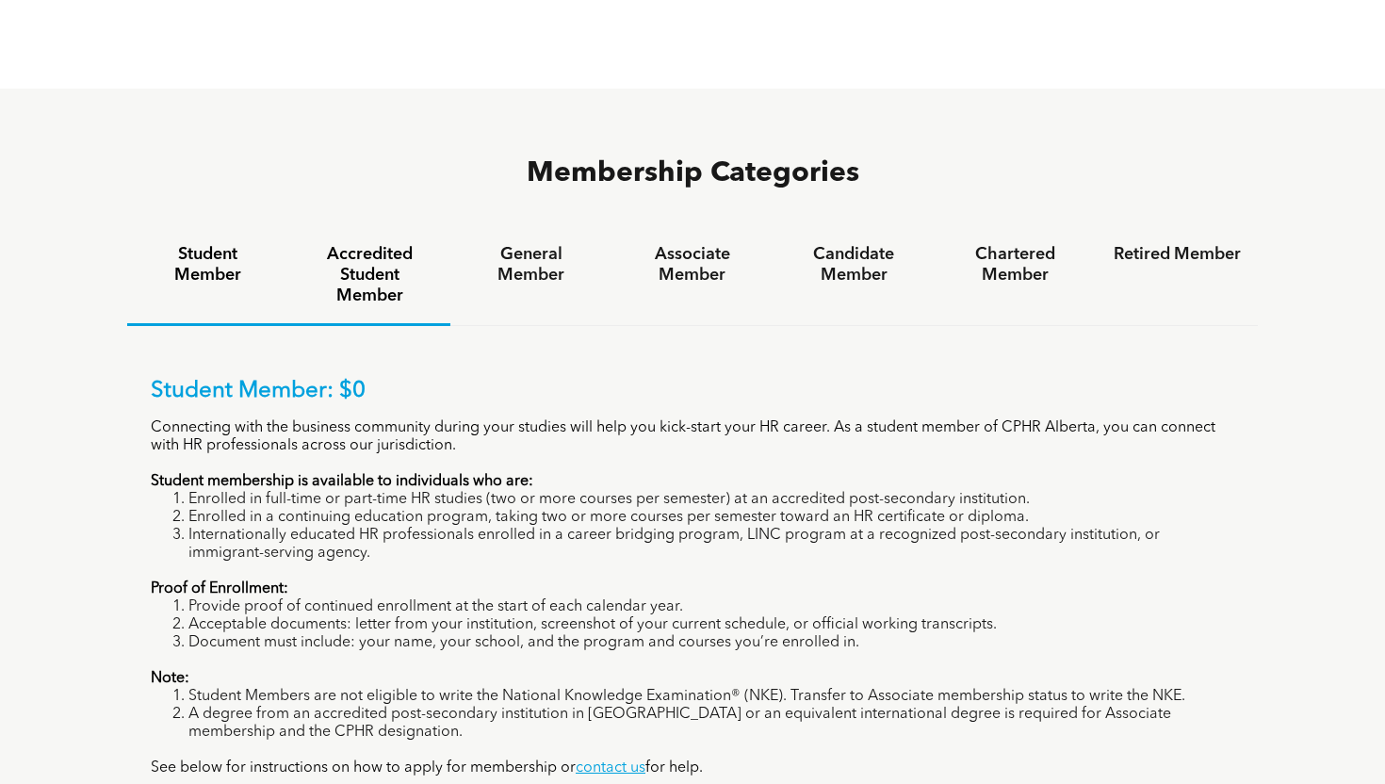
click at [343, 244] on h4 "Accredited Student Member" at bounding box center [368, 275] width 127 height 62
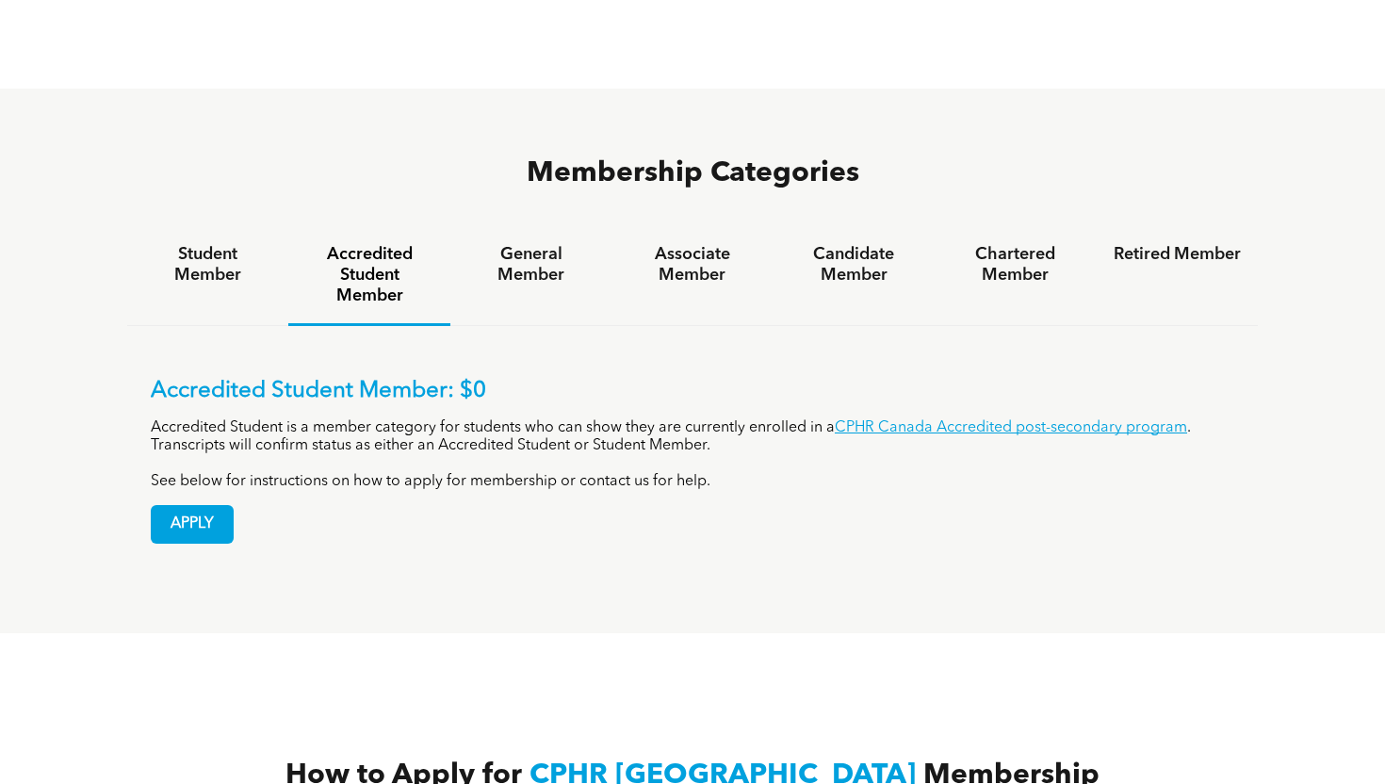
click at [959, 419] on p "Accredited Student is a member category for students who can show they are curr…" at bounding box center [693, 437] width 1084 height 36
click at [957, 420] on link "CPHR Canada Accredited post-secondary program" at bounding box center [1011, 427] width 352 height 15
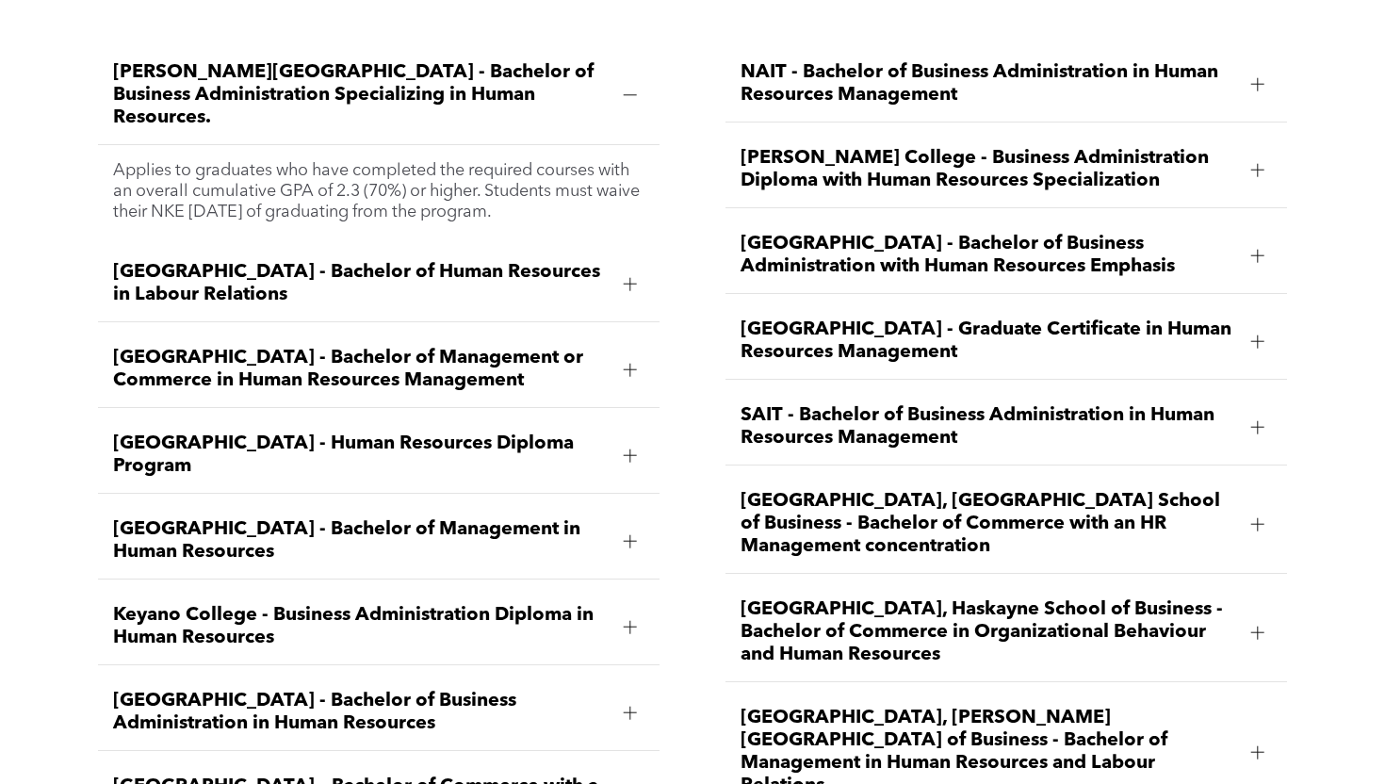
scroll to position [2698, 0]
click at [906, 599] on span "University of Calgary, Haskayne School of Business - Bachelor of Commerce in Or…" at bounding box center [988, 633] width 495 height 68
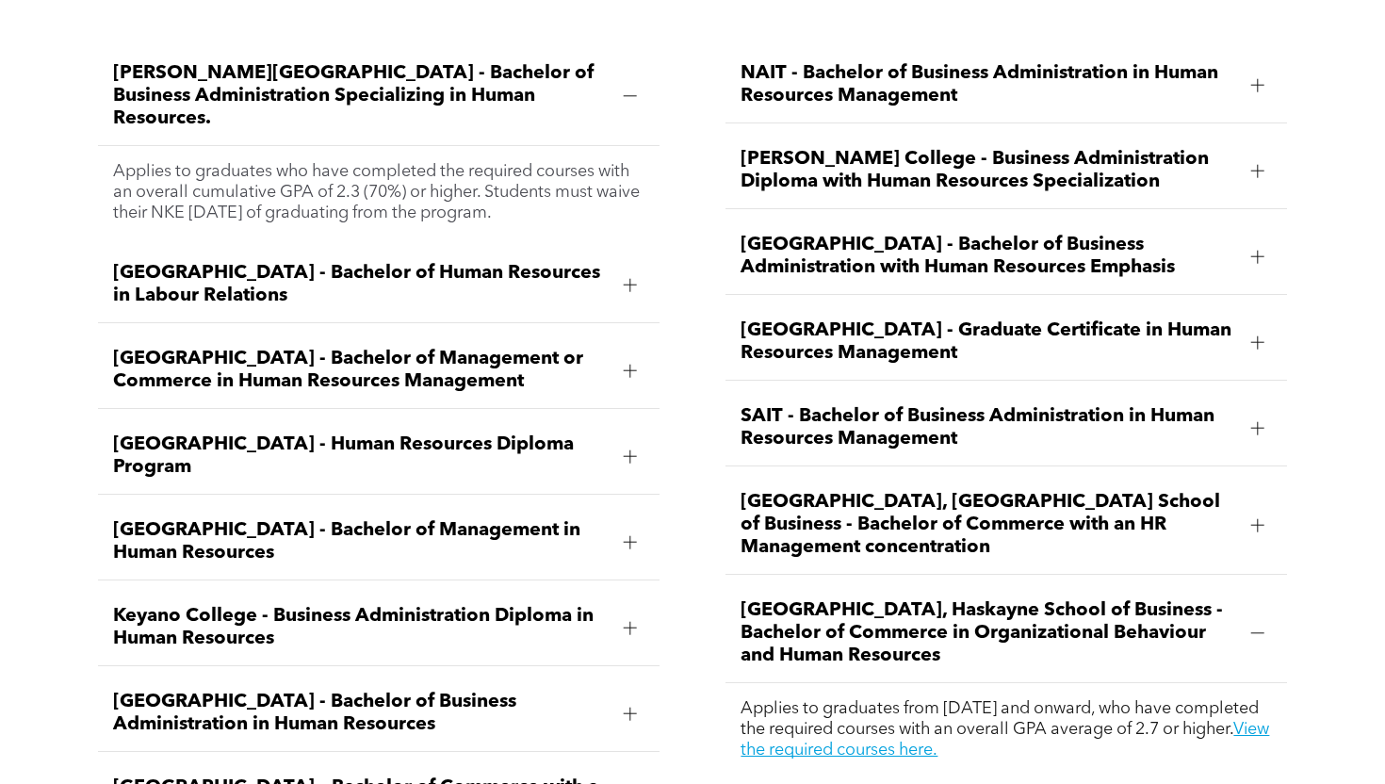
scroll to position [3059, 0]
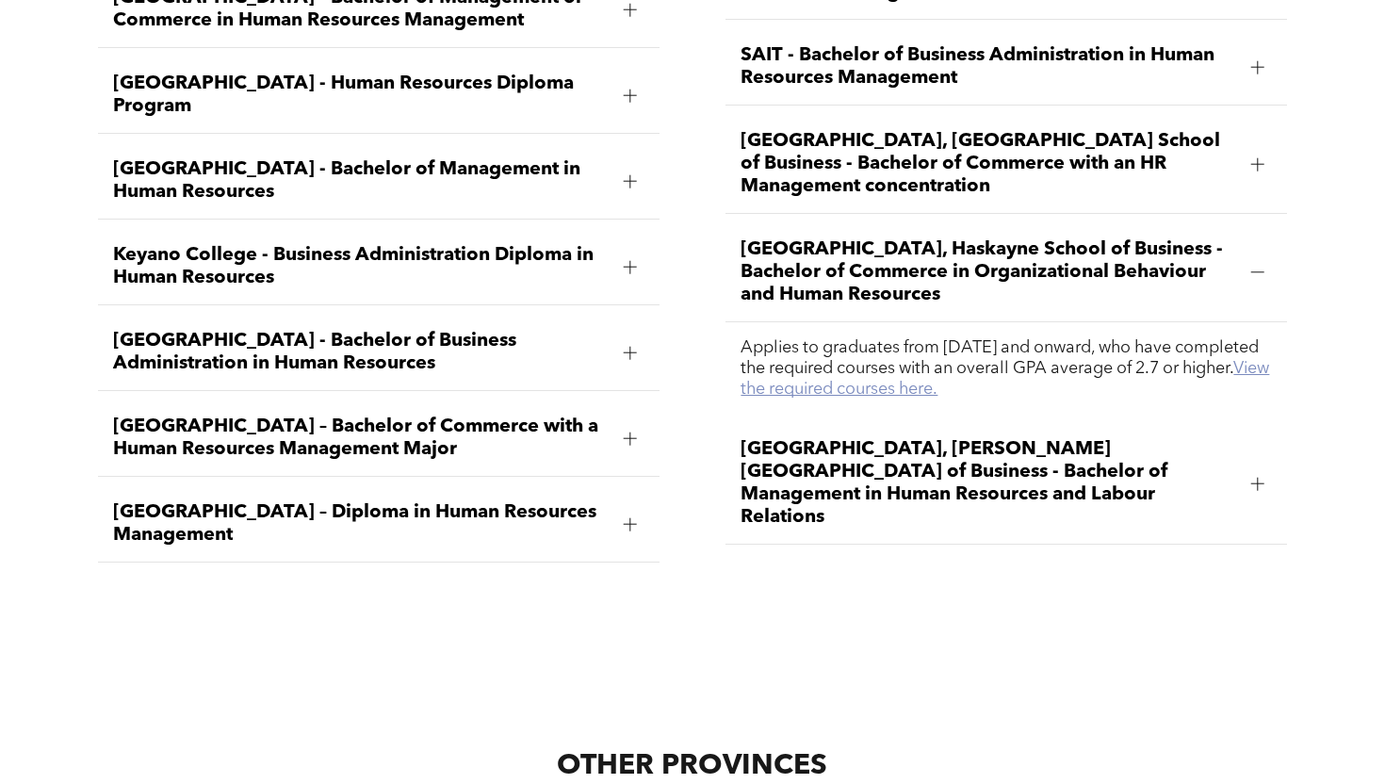
click at [950, 360] on link "View the required courses here." at bounding box center [1005, 379] width 529 height 38
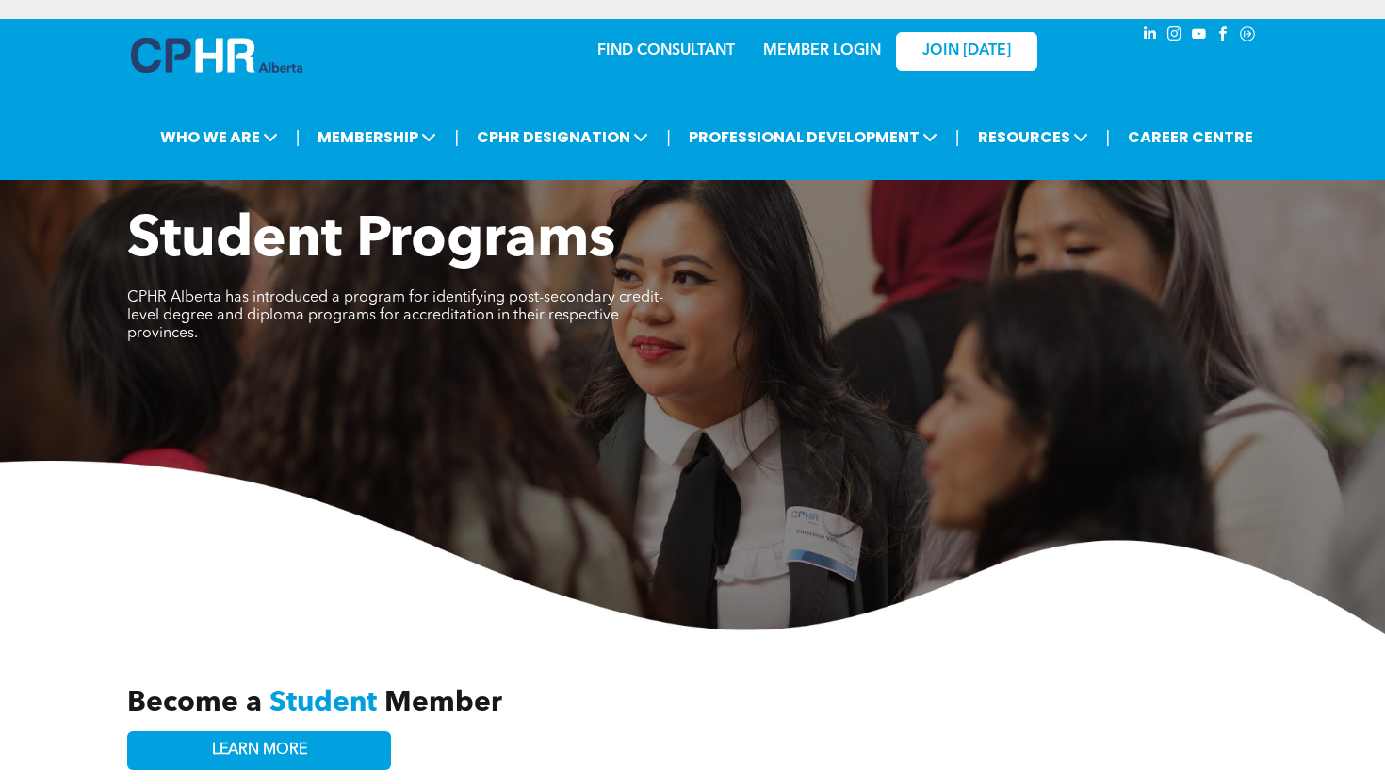
scroll to position [301, 0]
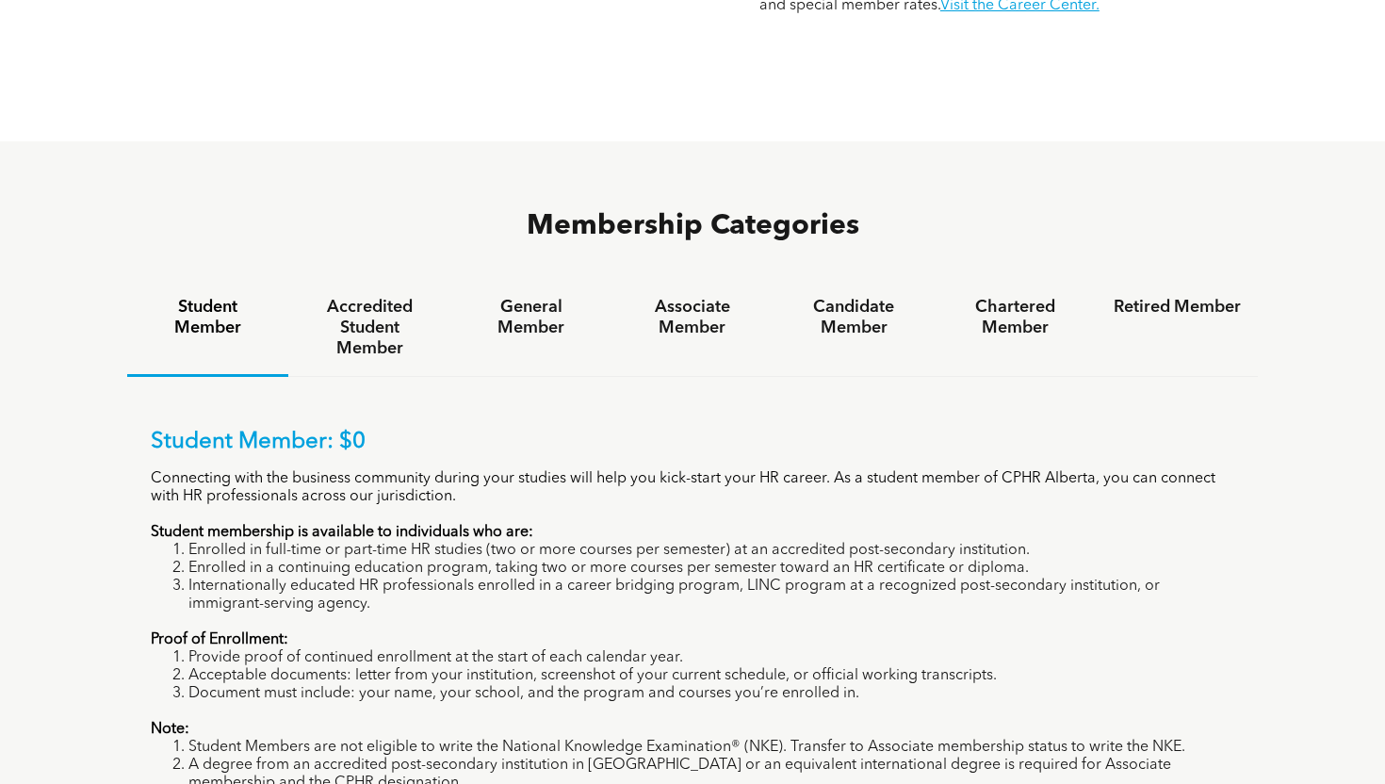
scroll to position [1248, 0]
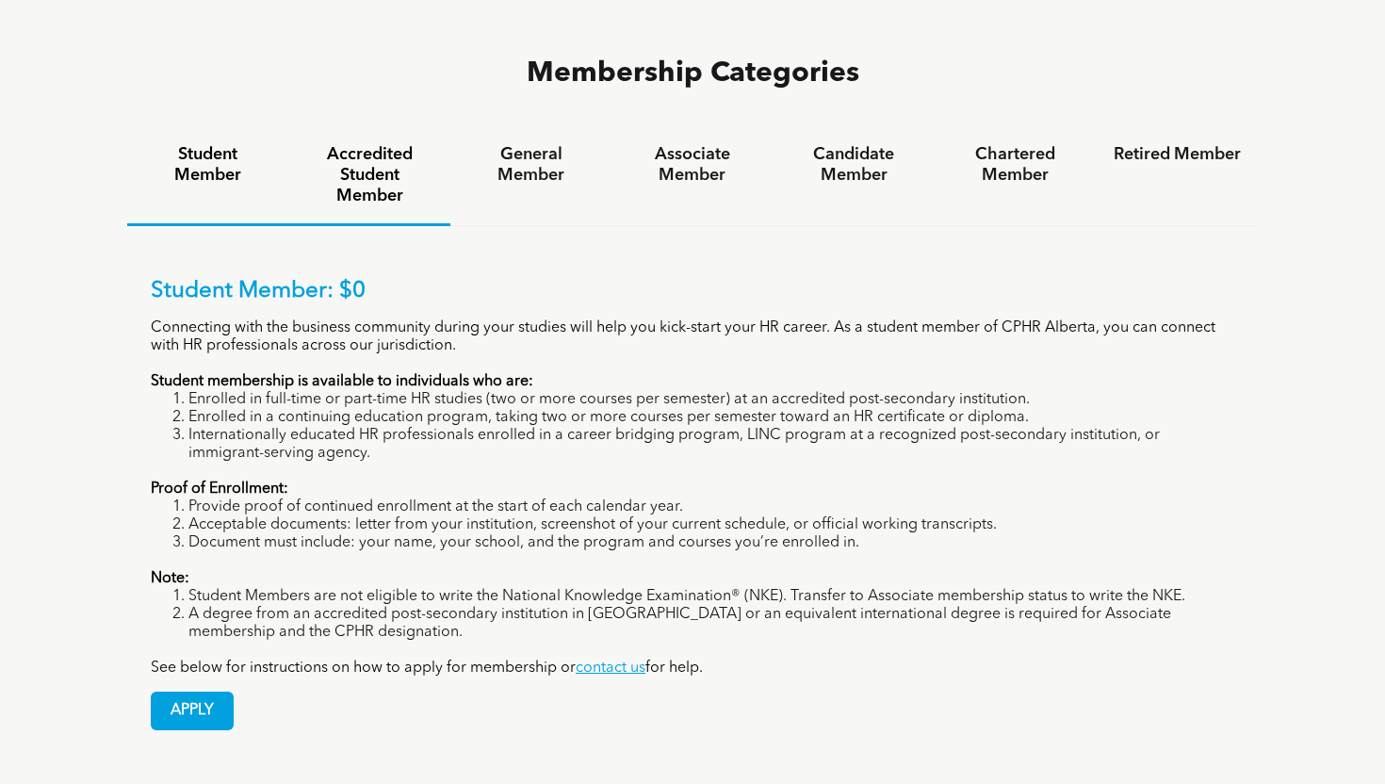
click at [344, 144] on h4 "Accredited Student Member" at bounding box center [368, 175] width 127 height 62
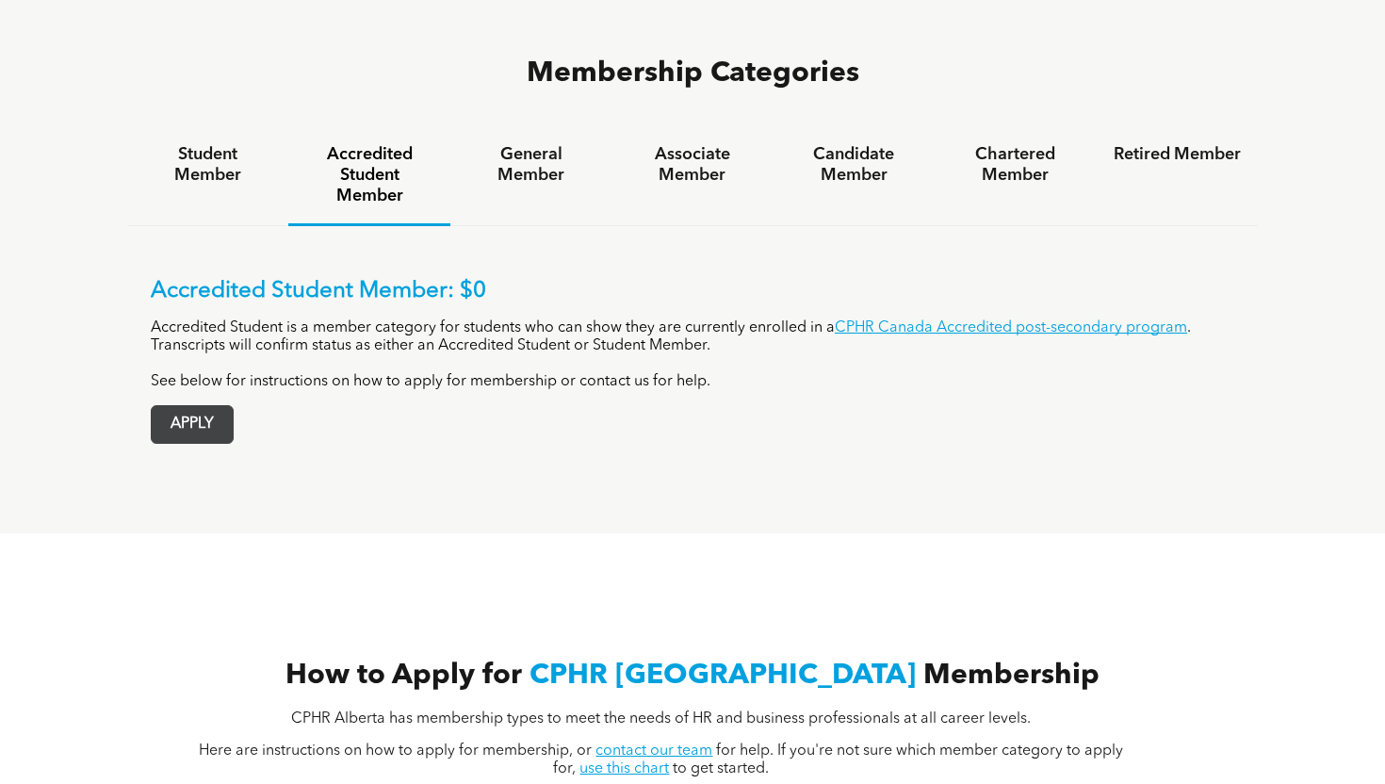
click at [197, 406] on span "APPLY" at bounding box center [192, 424] width 81 height 37
